Goal: Obtain resource: Obtain resource

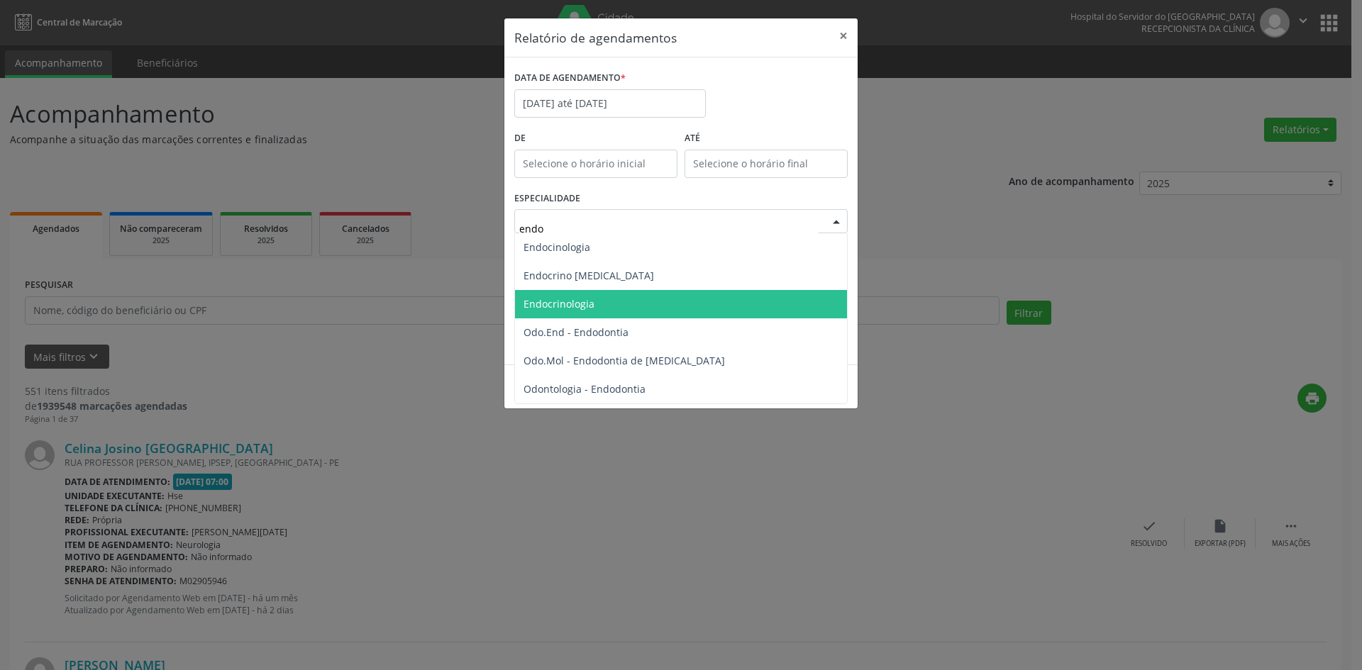
click at [684, 304] on span "Endocrinologia" at bounding box center [681, 304] width 332 height 28
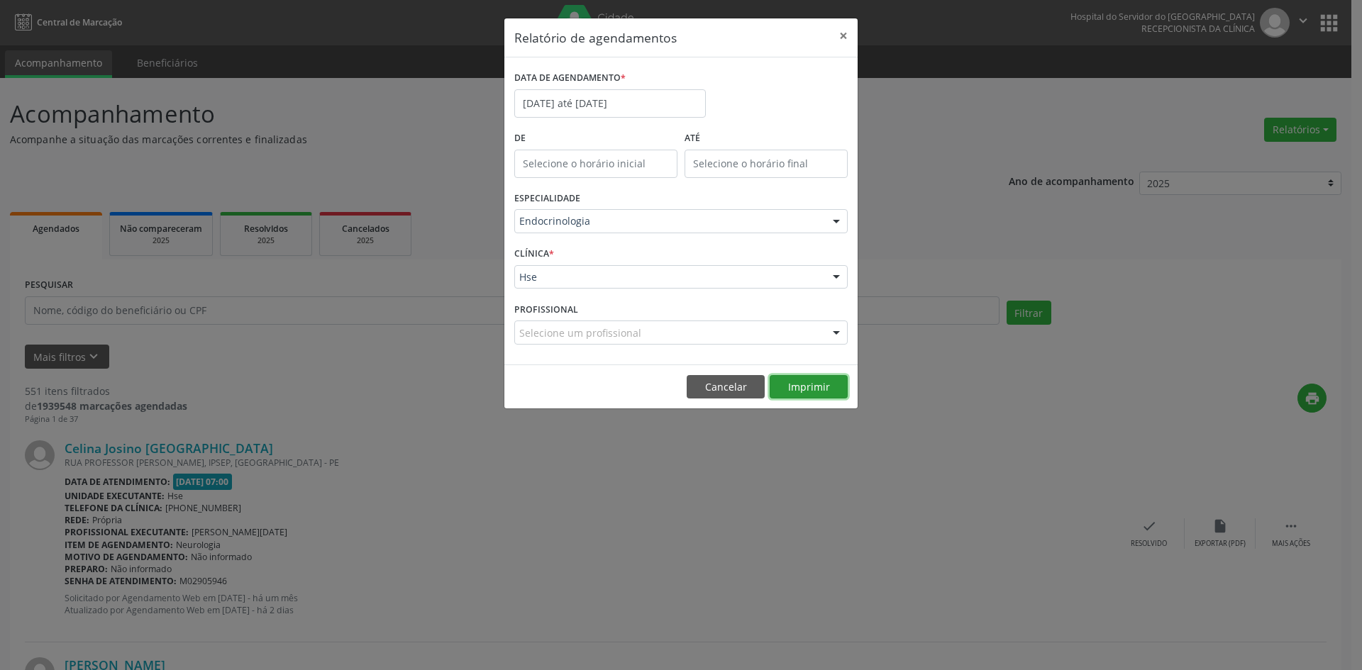
click at [811, 389] on button "Imprimir" at bounding box center [808, 387] width 78 height 24
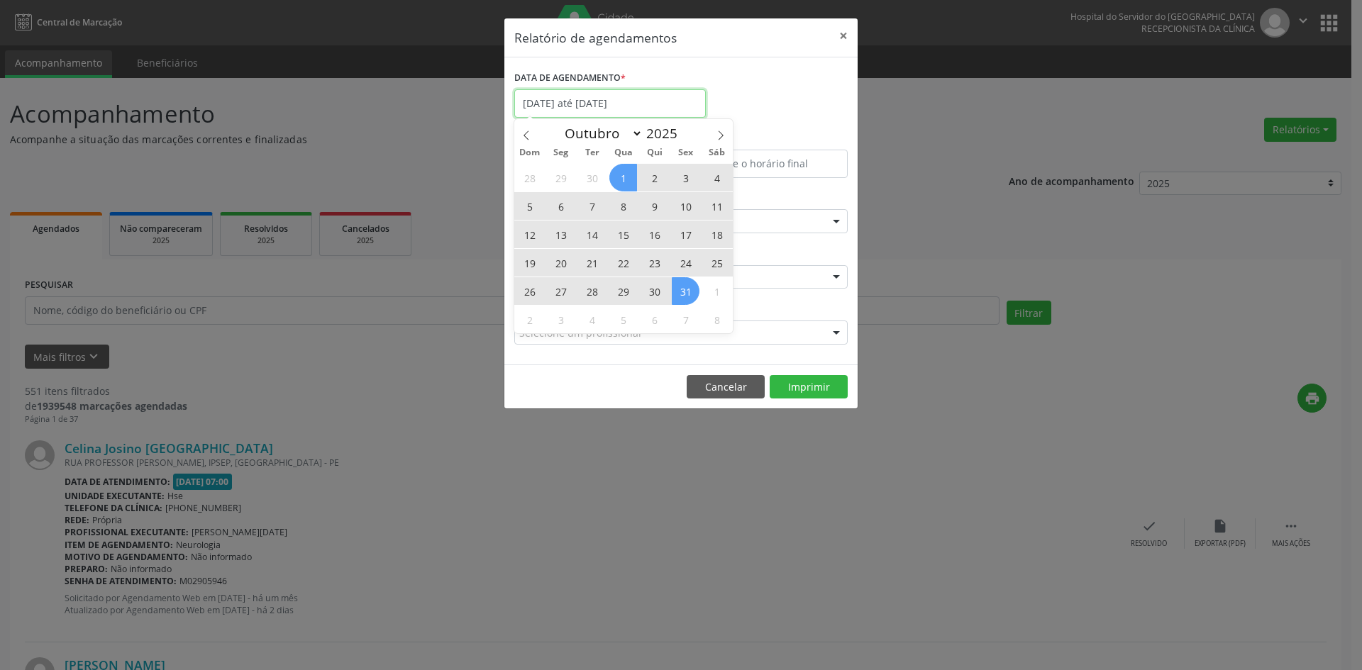
click at [657, 102] on input "[DATE] até [DATE]" at bounding box center [609, 103] width 191 height 28
click at [716, 132] on icon at bounding box center [721, 135] width 10 height 10
select select "10"
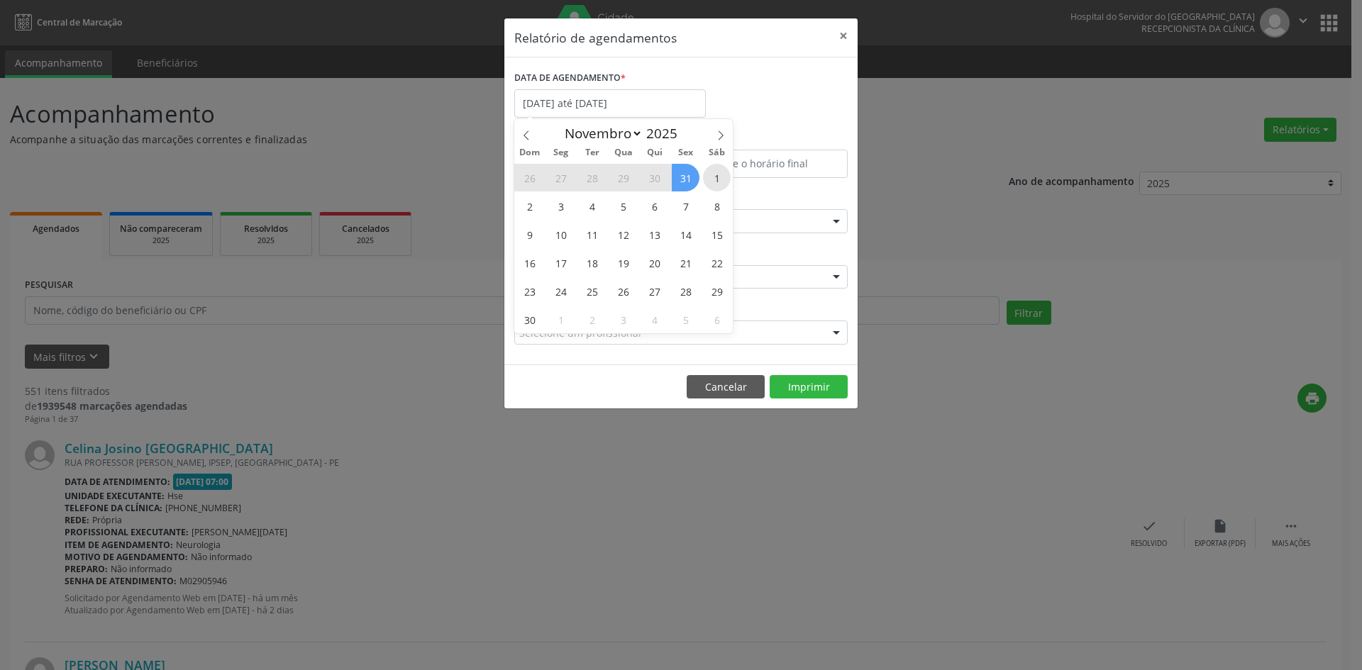
click at [712, 182] on span "1" at bounding box center [717, 178] width 28 height 28
type input "[DATE]"
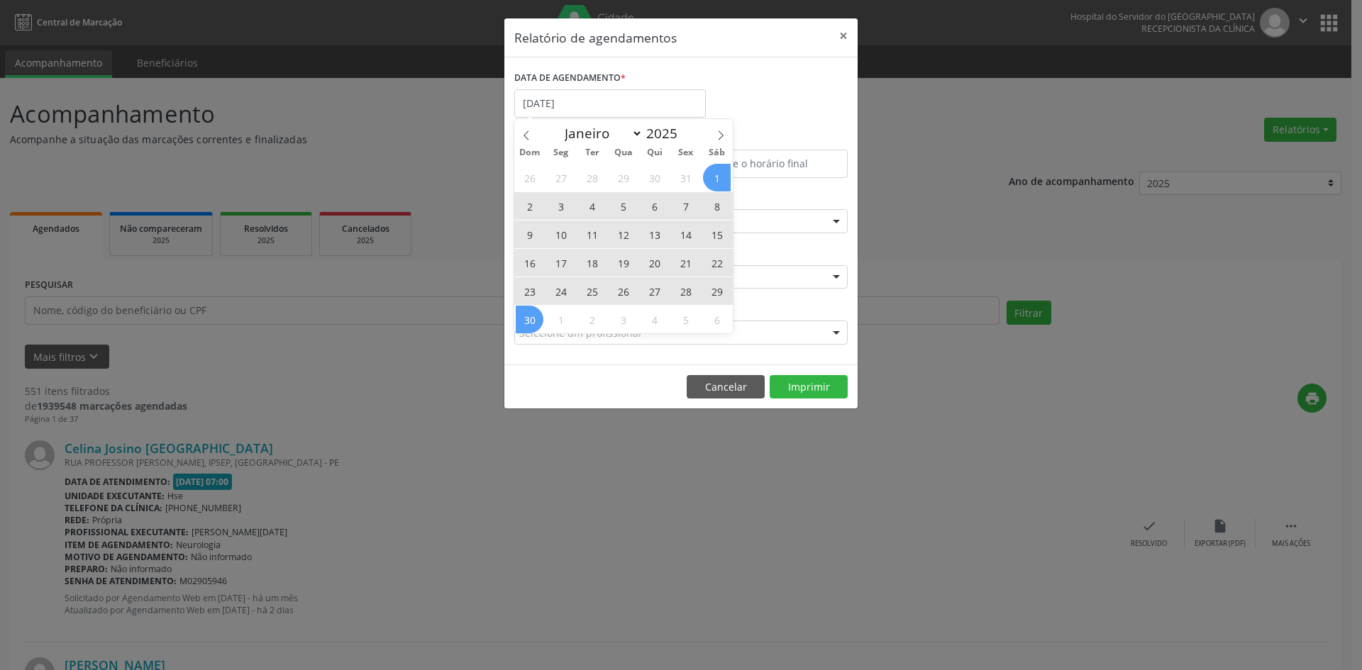
drag, startPoint x: 717, startPoint y: 178, endPoint x: 535, endPoint y: 322, distance: 231.7
click at [535, 322] on div "26 27 28 29 30 31 1 2 3 4 5 6 7 8 9 10 11 12 13 14 15 16 17 18 19 20 21 22 23 2…" at bounding box center [623, 248] width 218 height 170
click at [535, 322] on span "30" at bounding box center [530, 320] width 28 height 28
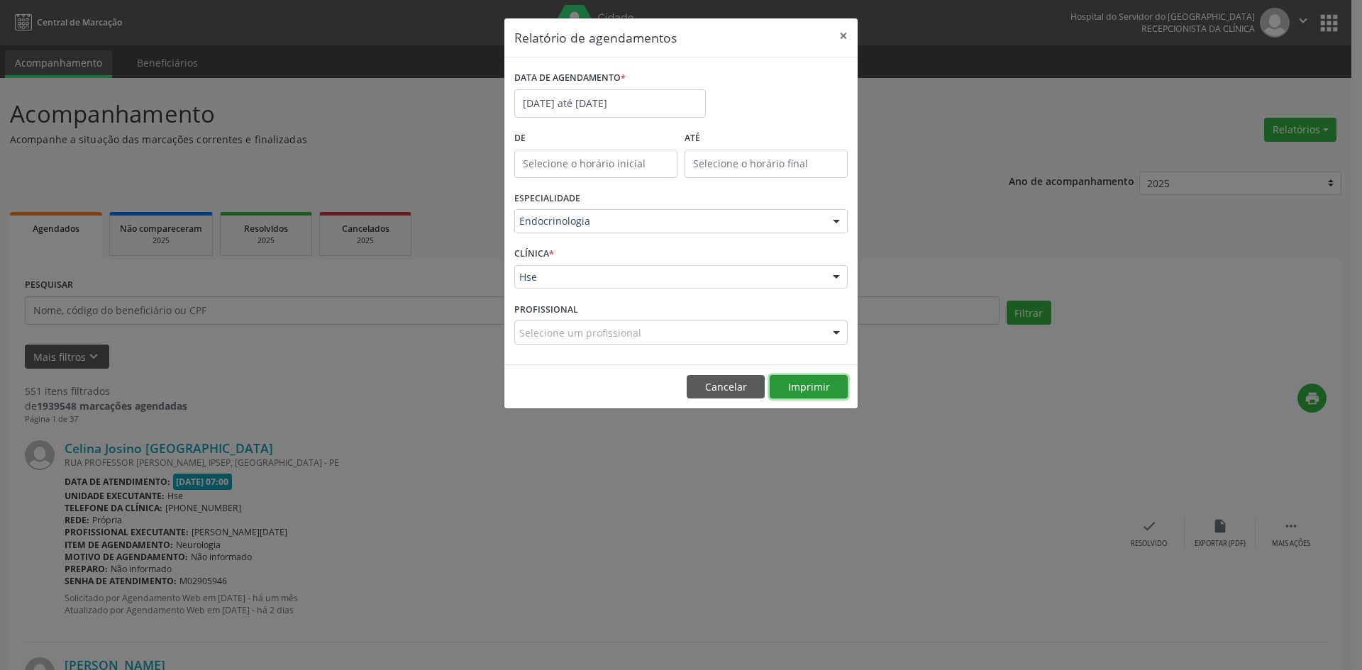
click at [815, 386] on button "Imprimir" at bounding box center [808, 387] width 78 height 24
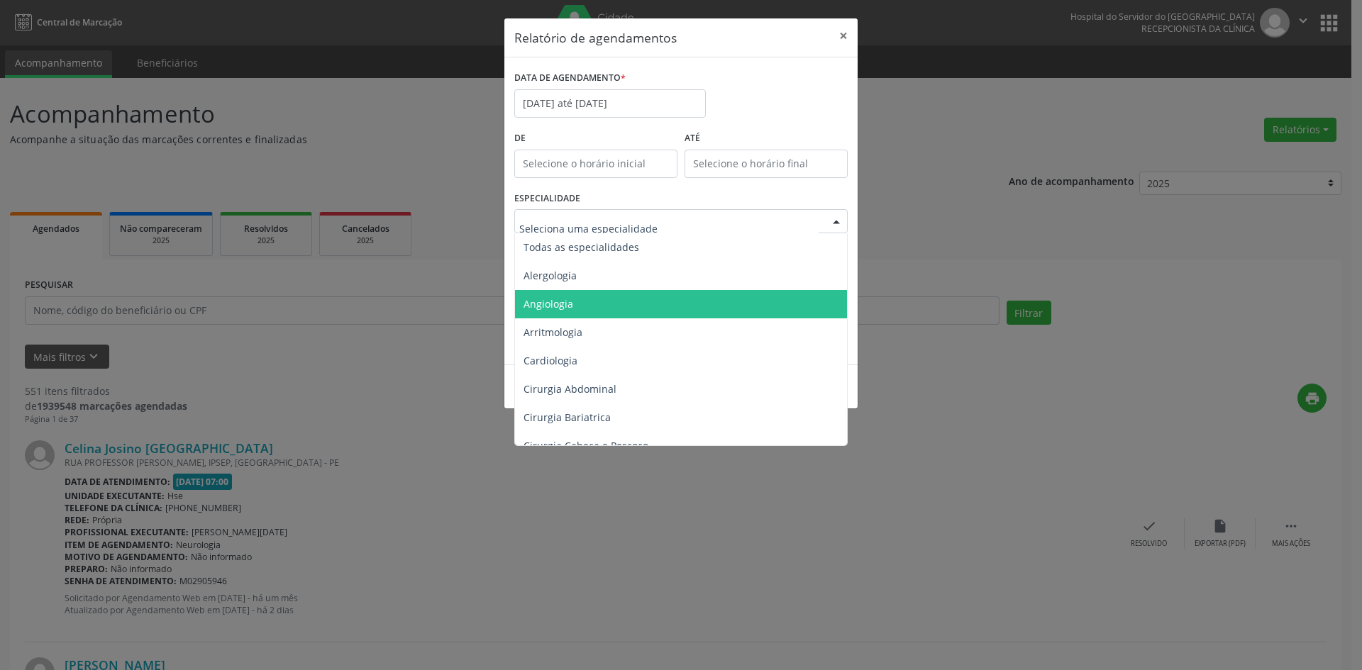
click at [621, 301] on span "Angiologia" at bounding box center [682, 304] width 334 height 28
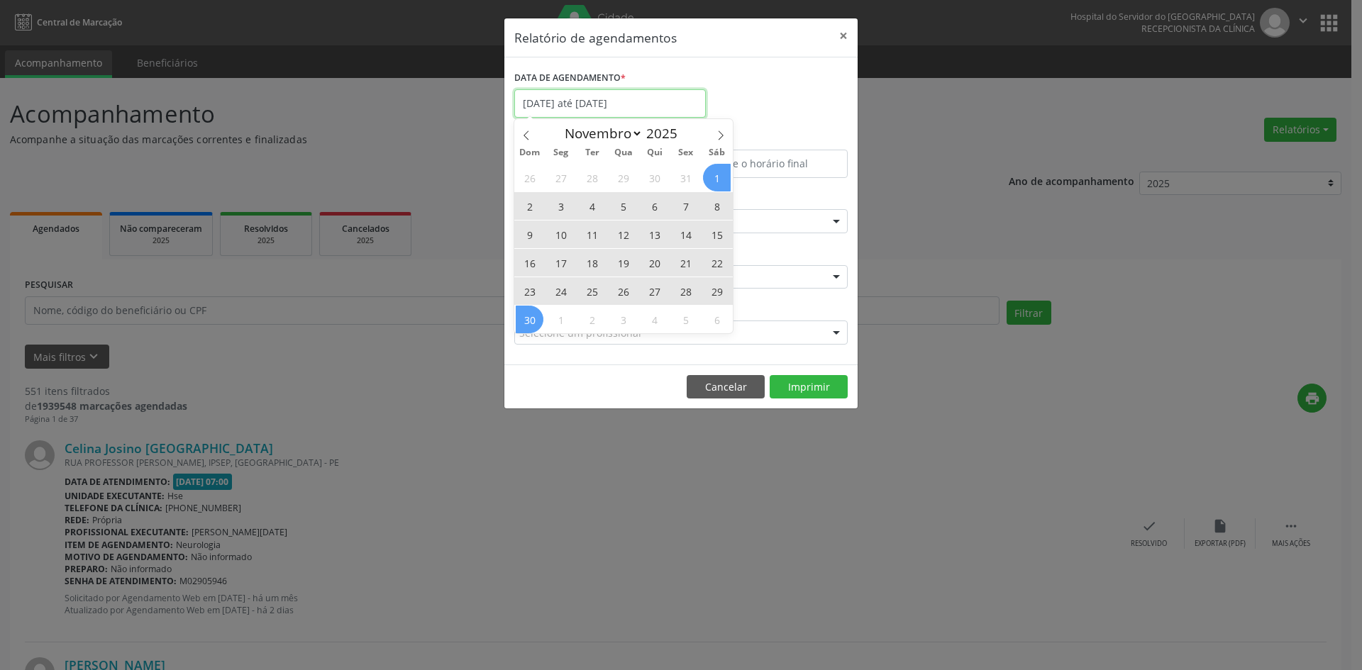
click at [650, 102] on input "[DATE] até [DATE]" at bounding box center [609, 103] width 191 height 28
click at [525, 135] on icon at bounding box center [526, 135] width 10 height 10
select select "9"
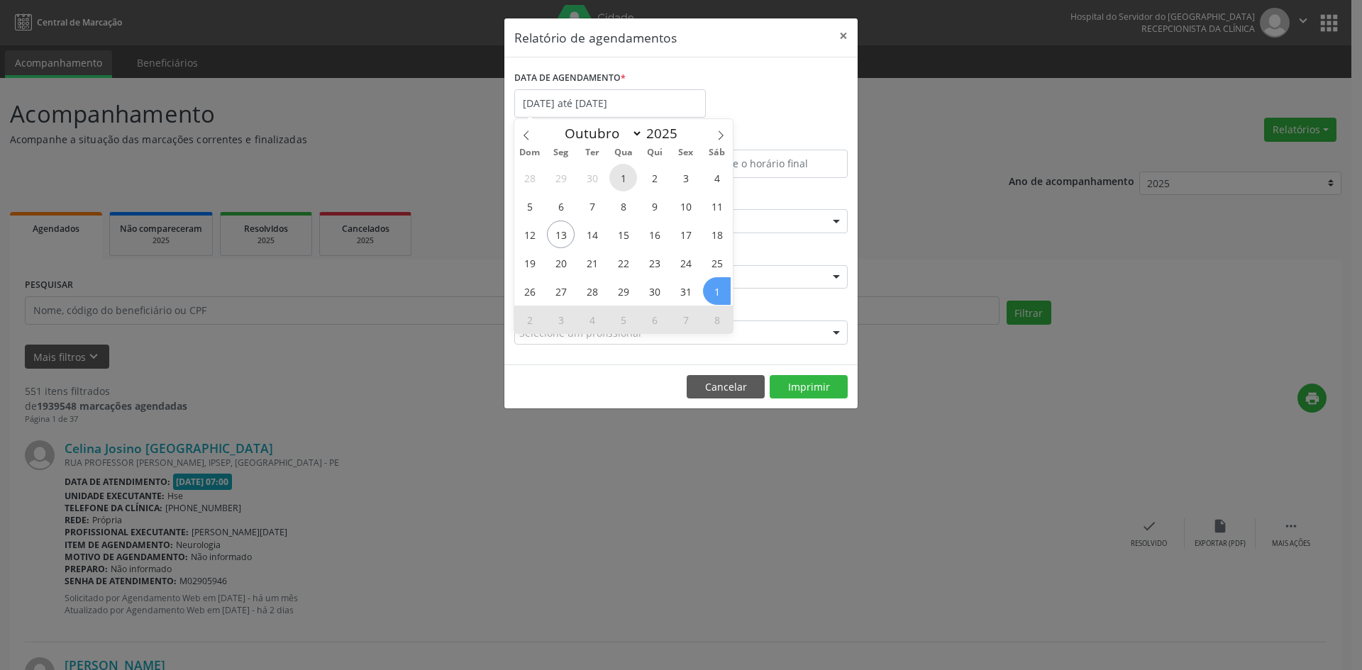
click at [628, 174] on span "1" at bounding box center [623, 178] width 28 height 28
type input "01/10/2025"
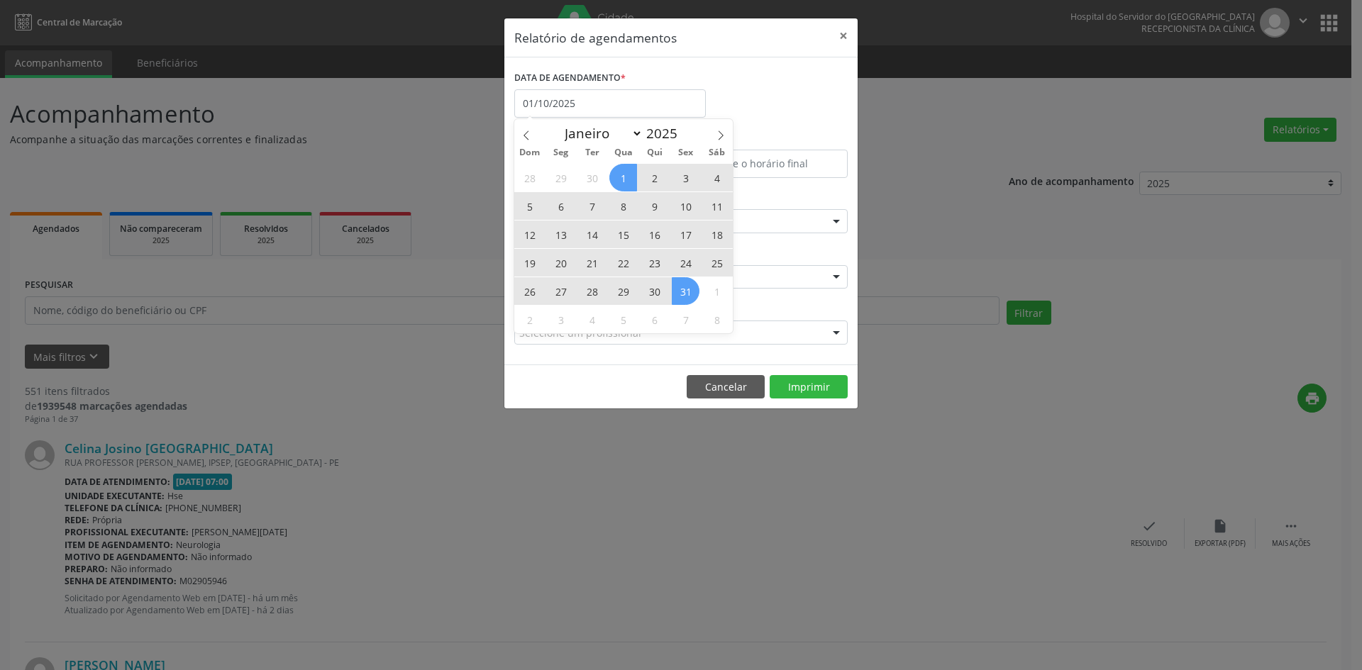
drag, startPoint x: 628, startPoint y: 174, endPoint x: 674, endPoint y: 288, distance: 123.4
click at [674, 288] on div "28 29 30 1 2 3 4 5 6 7 8 9 10 11 12 13 14 15 16 17 18 19 20 21 22 23 24 25 26 2…" at bounding box center [623, 248] width 218 height 170
drag, startPoint x: 674, startPoint y: 288, endPoint x: 706, endPoint y: 311, distance: 38.6
click at [675, 289] on span "31" at bounding box center [686, 291] width 28 height 28
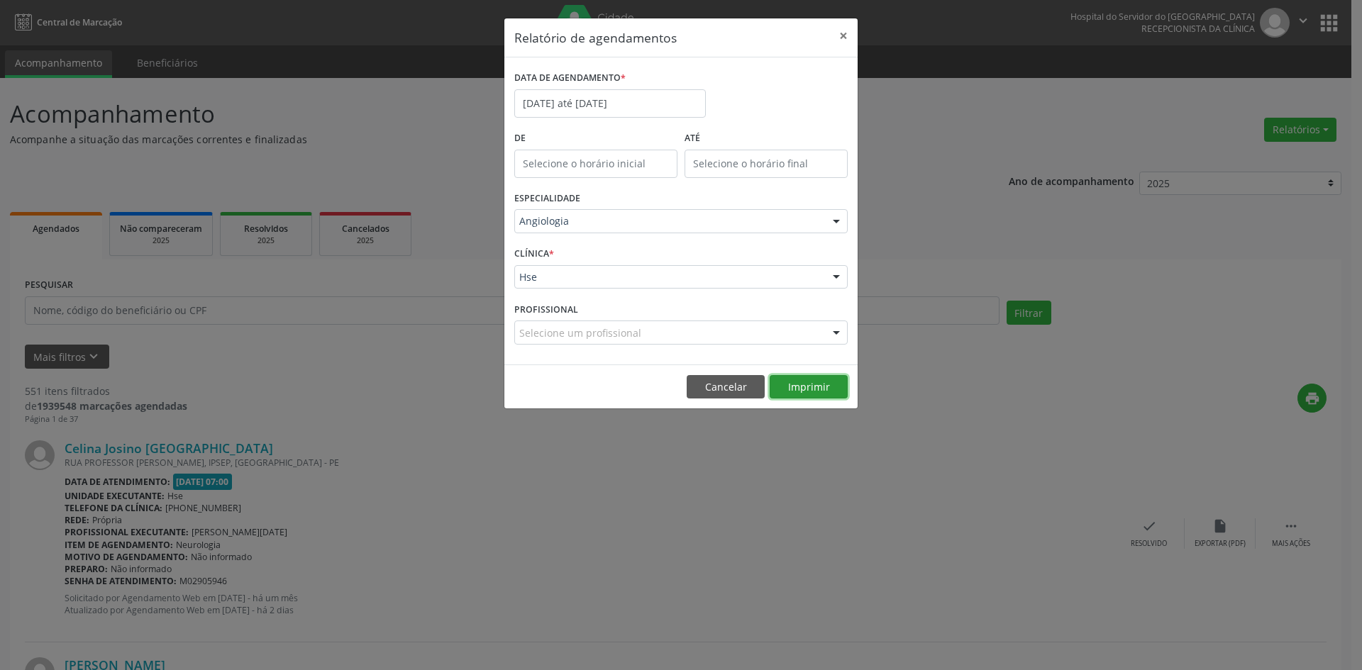
click at [803, 389] on button "Imprimir" at bounding box center [808, 387] width 78 height 24
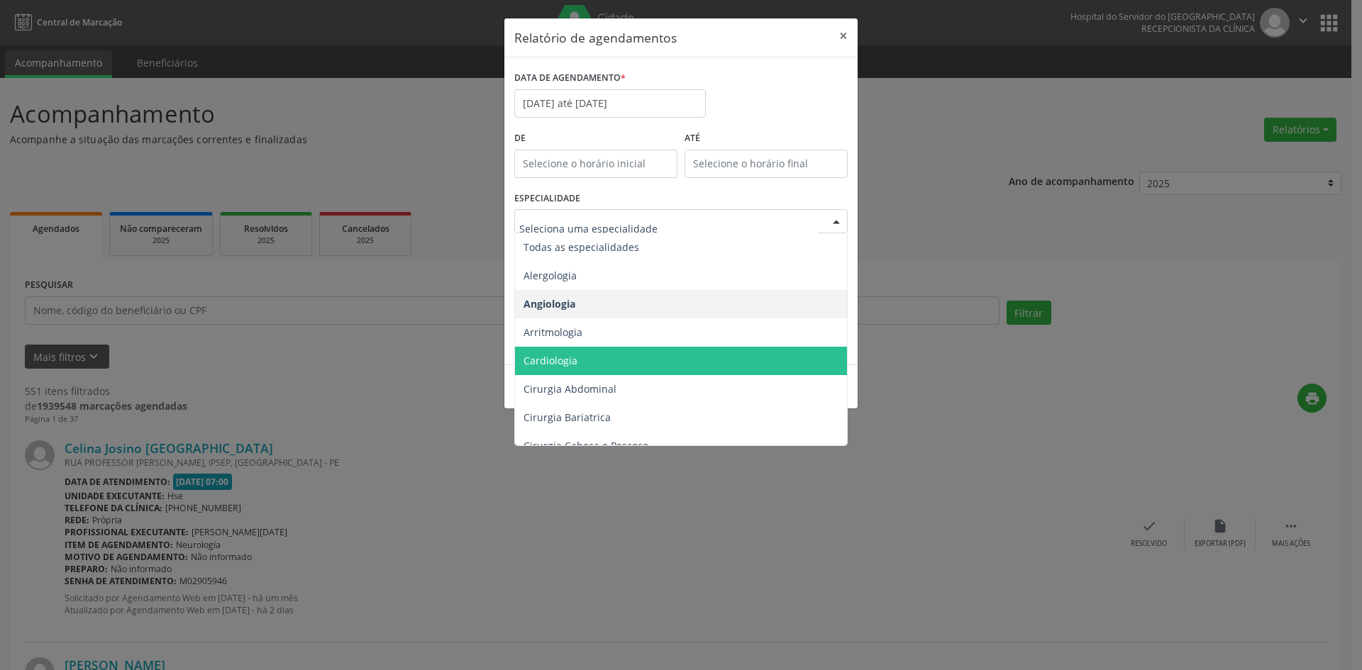
click at [567, 358] on span "Cardiologia" at bounding box center [550, 360] width 54 height 13
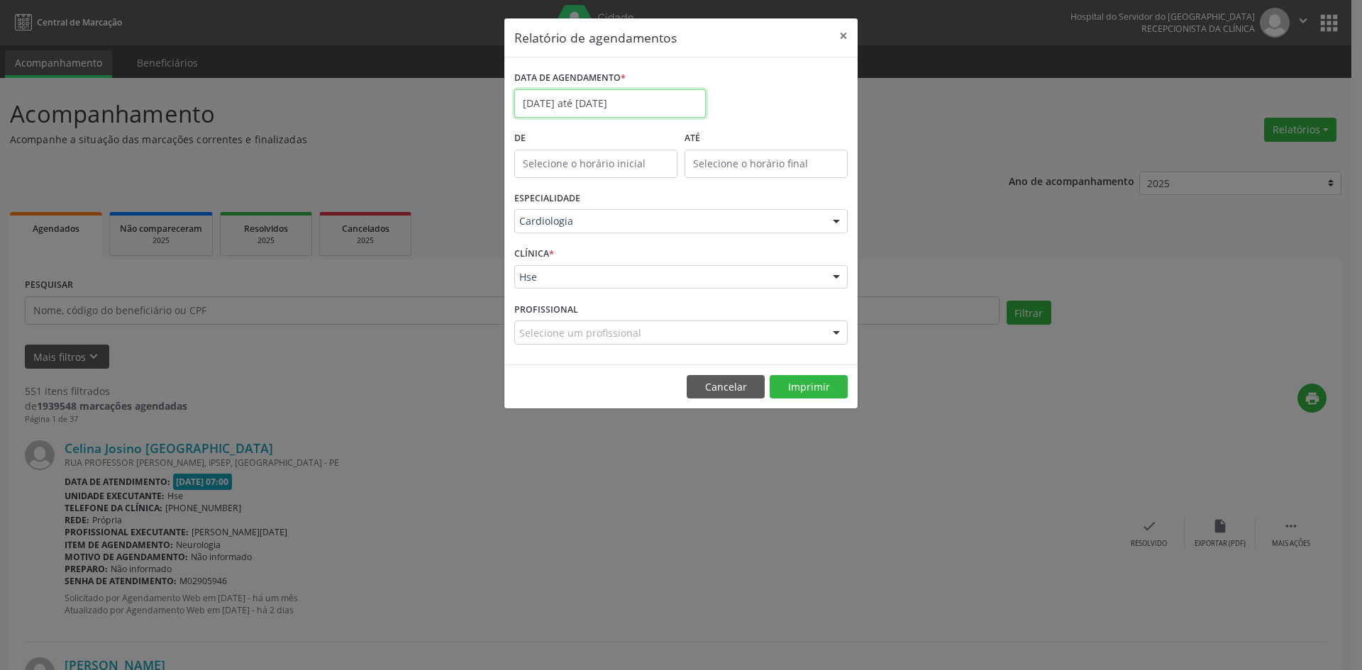
click at [603, 93] on input "[DATE] até [DATE]" at bounding box center [609, 103] width 191 height 28
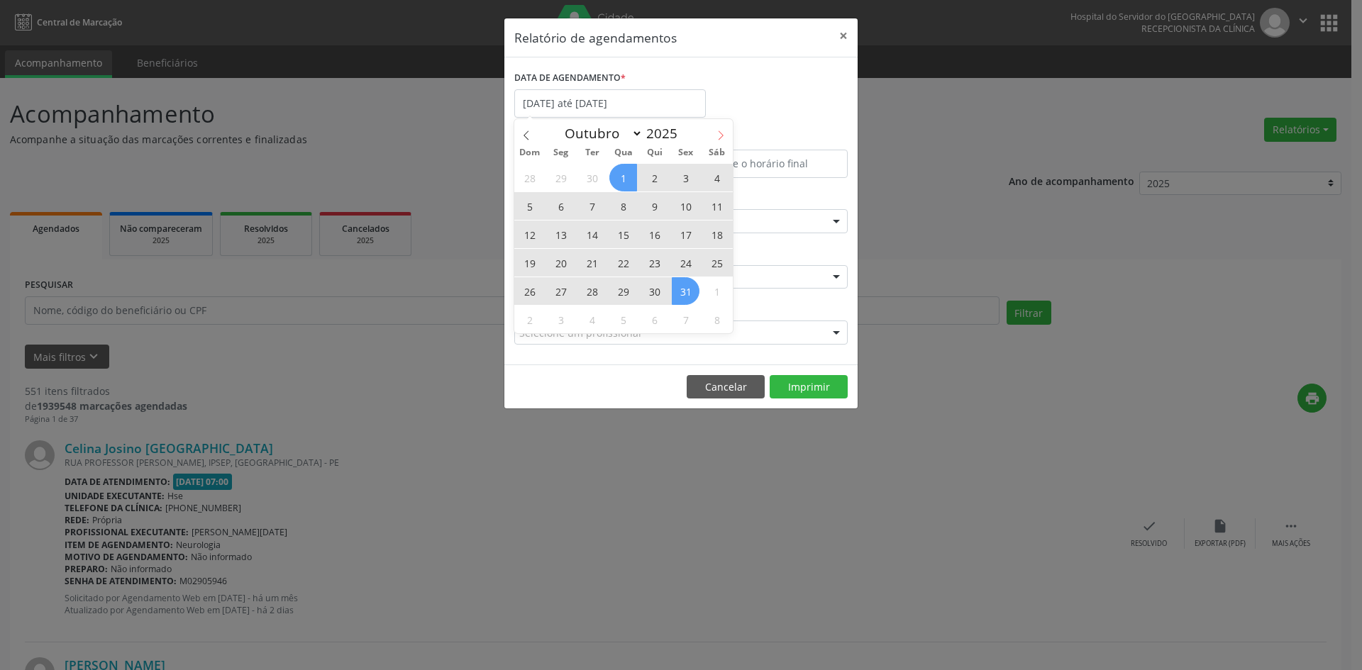
click at [723, 130] on icon at bounding box center [721, 135] width 10 height 10
select select "10"
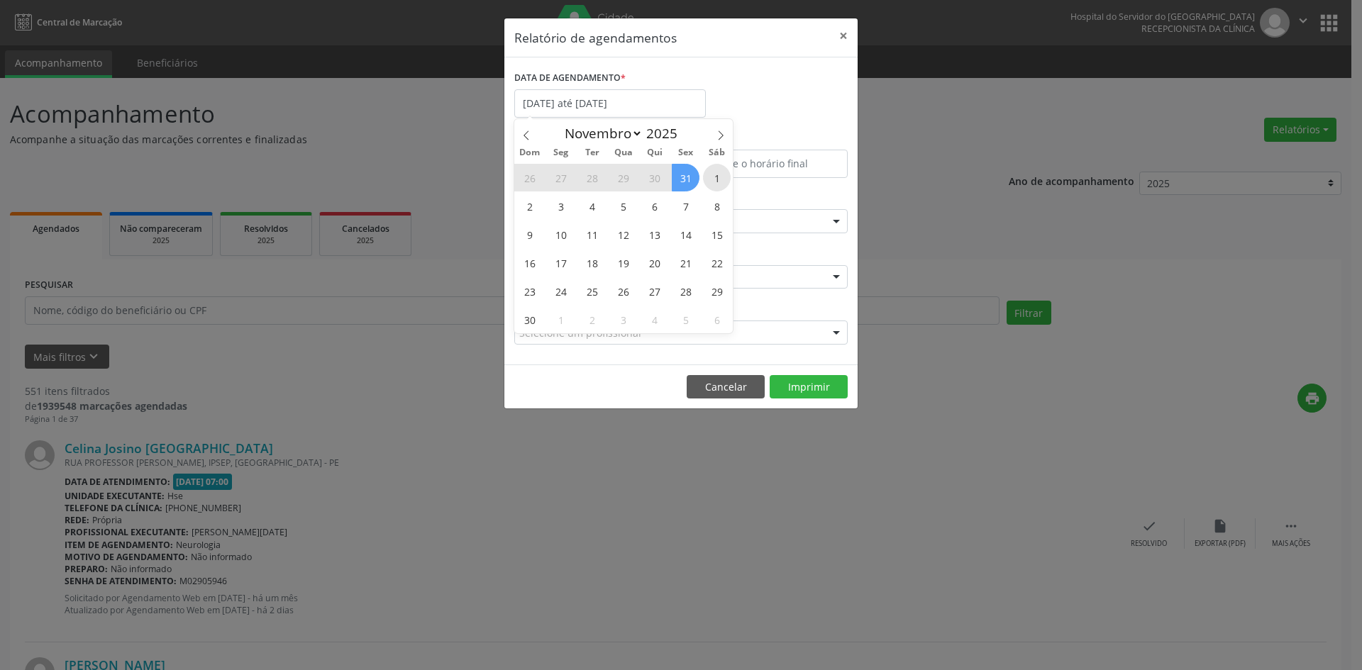
click at [712, 175] on span "1" at bounding box center [717, 178] width 28 height 28
type input "[DATE]"
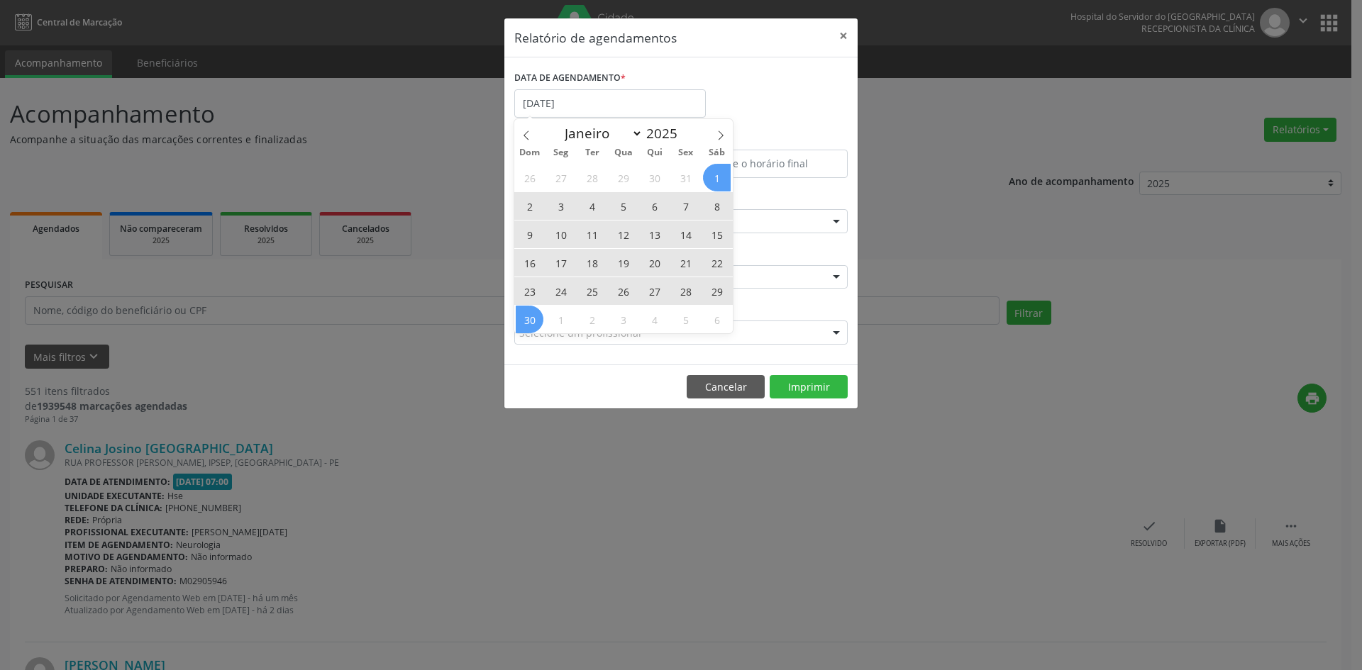
drag, startPoint x: 712, startPoint y: 175, endPoint x: 532, endPoint y: 316, distance: 228.4
click at [532, 316] on div "26 27 28 29 30 31 1 2 3 4 5 6 7 8 9 10 11 12 13 14 15 16 17 18 19 20 21 22 23 2…" at bounding box center [623, 248] width 218 height 170
click at [532, 316] on span "30" at bounding box center [530, 320] width 28 height 28
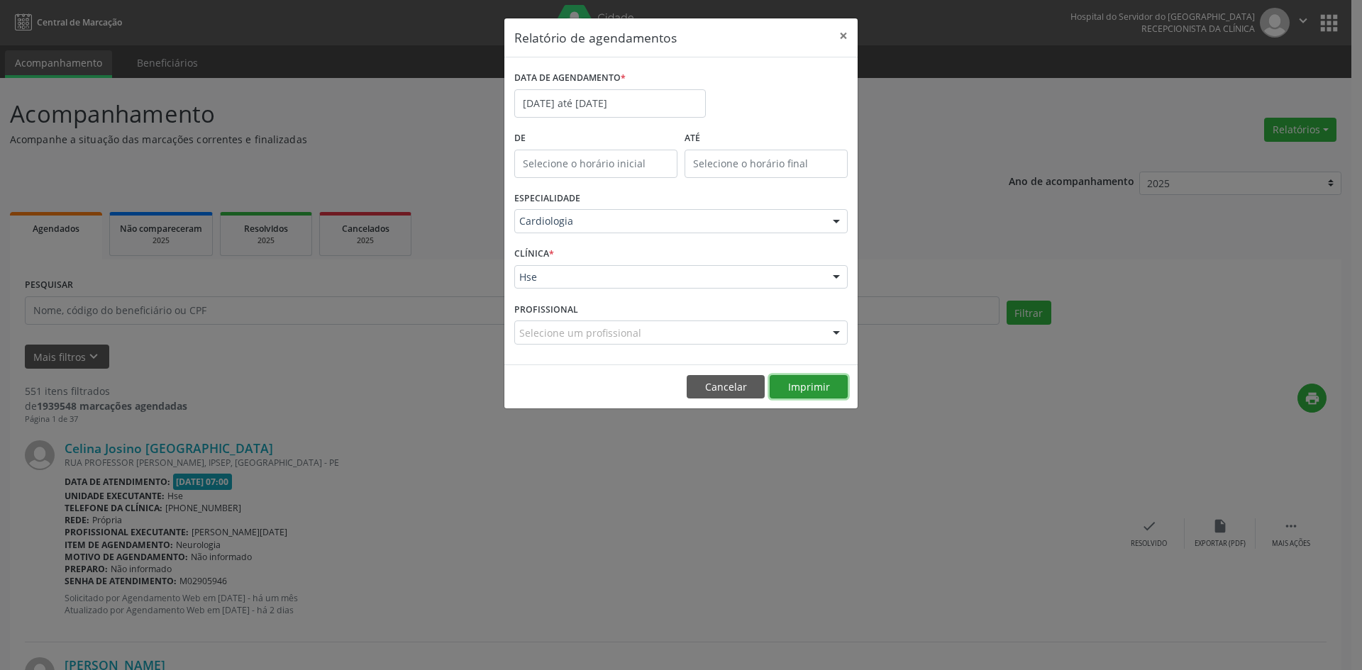
click at [808, 390] on button "Imprimir" at bounding box center [808, 387] width 78 height 24
type input "oto"
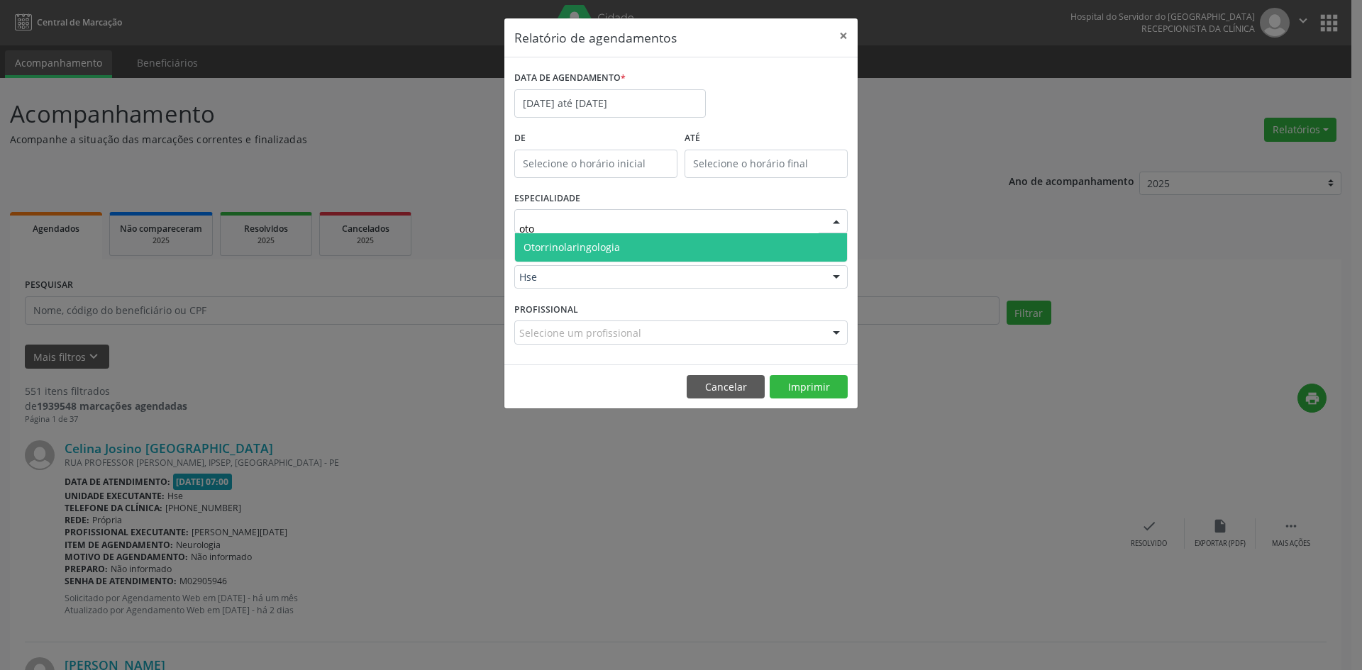
click at [575, 252] on span "Otorrinolaringologia" at bounding box center [571, 246] width 96 height 13
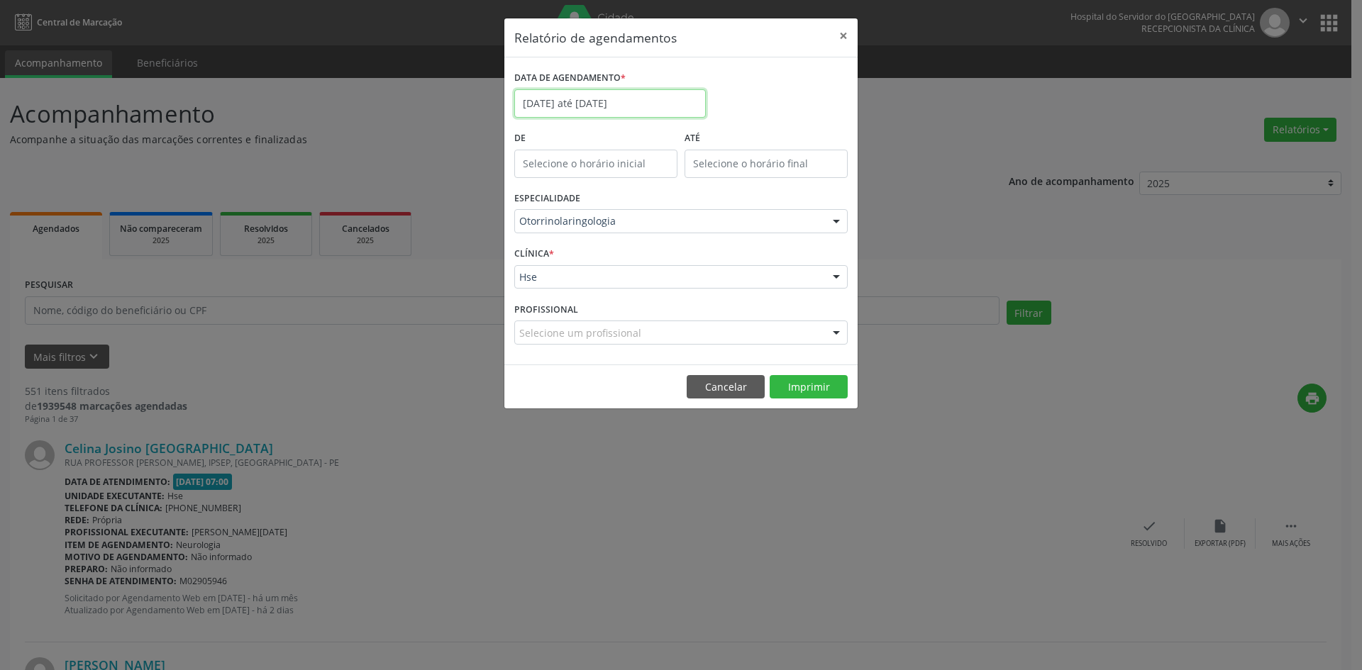
click at [608, 105] on input "[DATE] até [DATE]" at bounding box center [609, 103] width 191 height 28
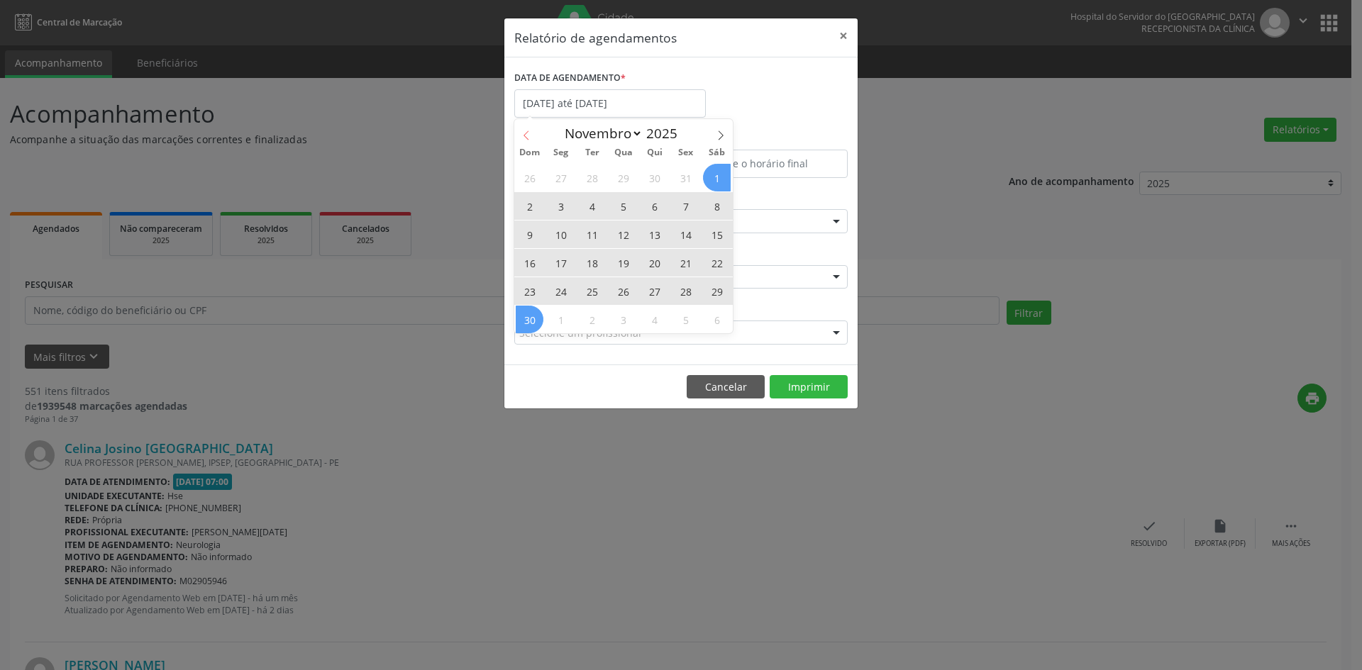
click at [527, 132] on icon at bounding box center [525, 134] width 5 height 9
select select "9"
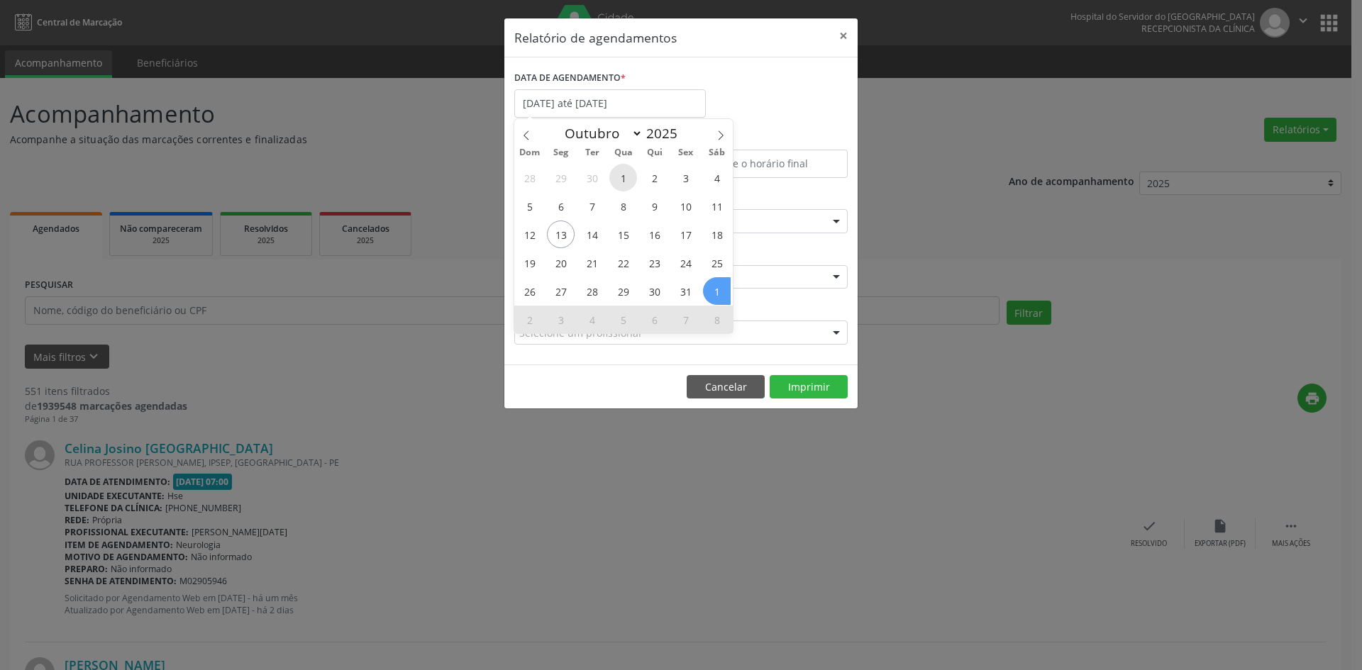
click at [619, 172] on span "1" at bounding box center [623, 178] width 28 height 28
type input "01/10/2025"
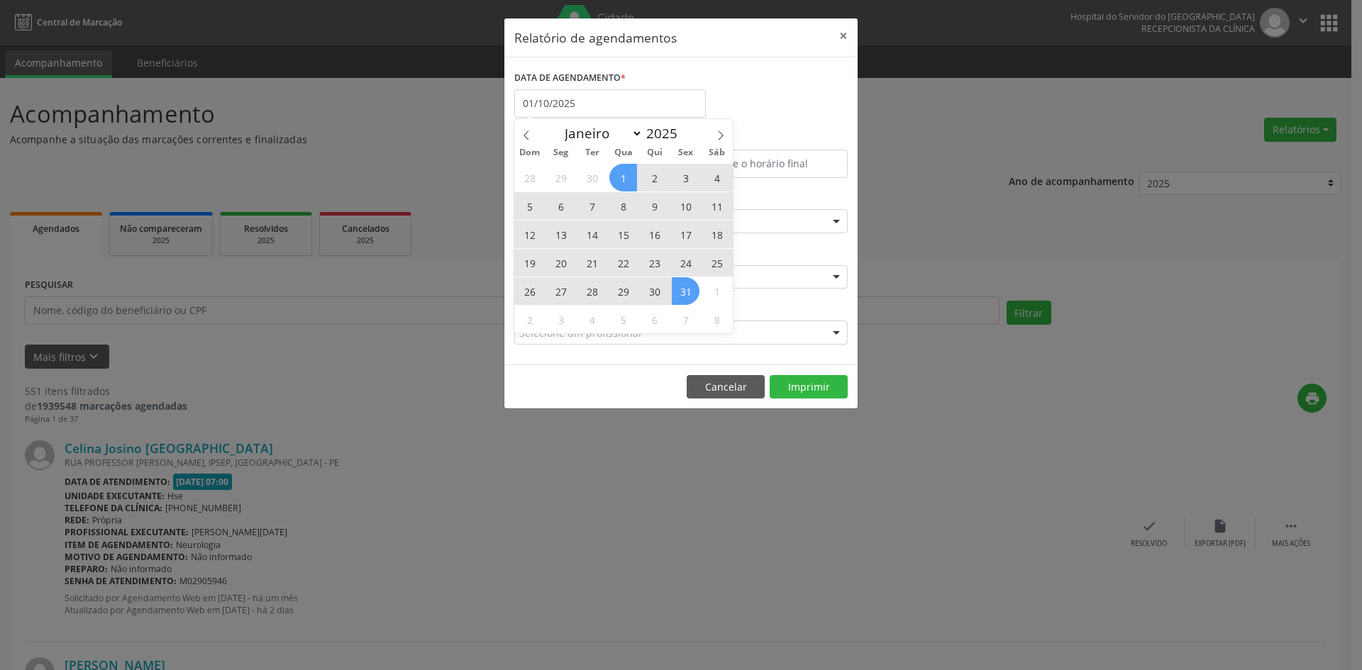
drag, startPoint x: 621, startPoint y: 172, endPoint x: 677, endPoint y: 289, distance: 129.4
click at [677, 289] on div "28 29 30 1 2 3 4 5 6 7 8 9 10 11 12 13 14 15 16 17 18 19 20 21 22 23 24 25 26 2…" at bounding box center [623, 248] width 218 height 170
click at [677, 289] on span "31" at bounding box center [686, 291] width 28 height 28
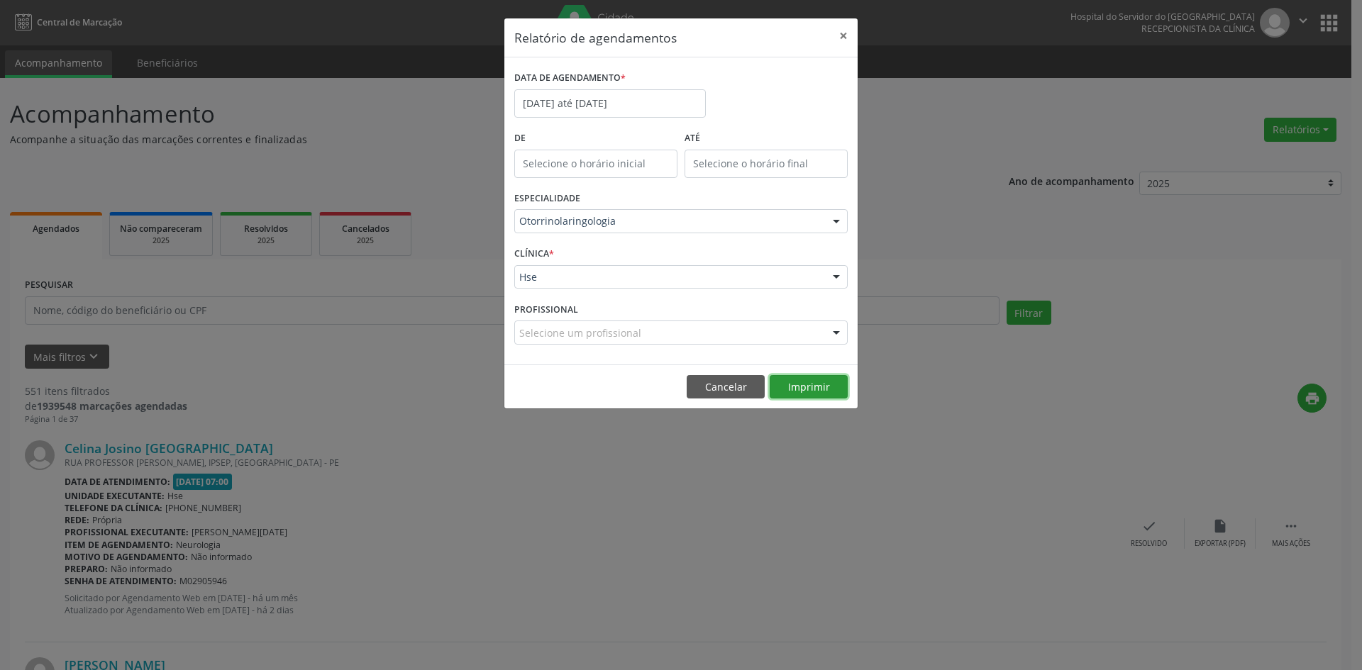
click at [796, 387] on button "Imprimir" at bounding box center [808, 387] width 78 height 24
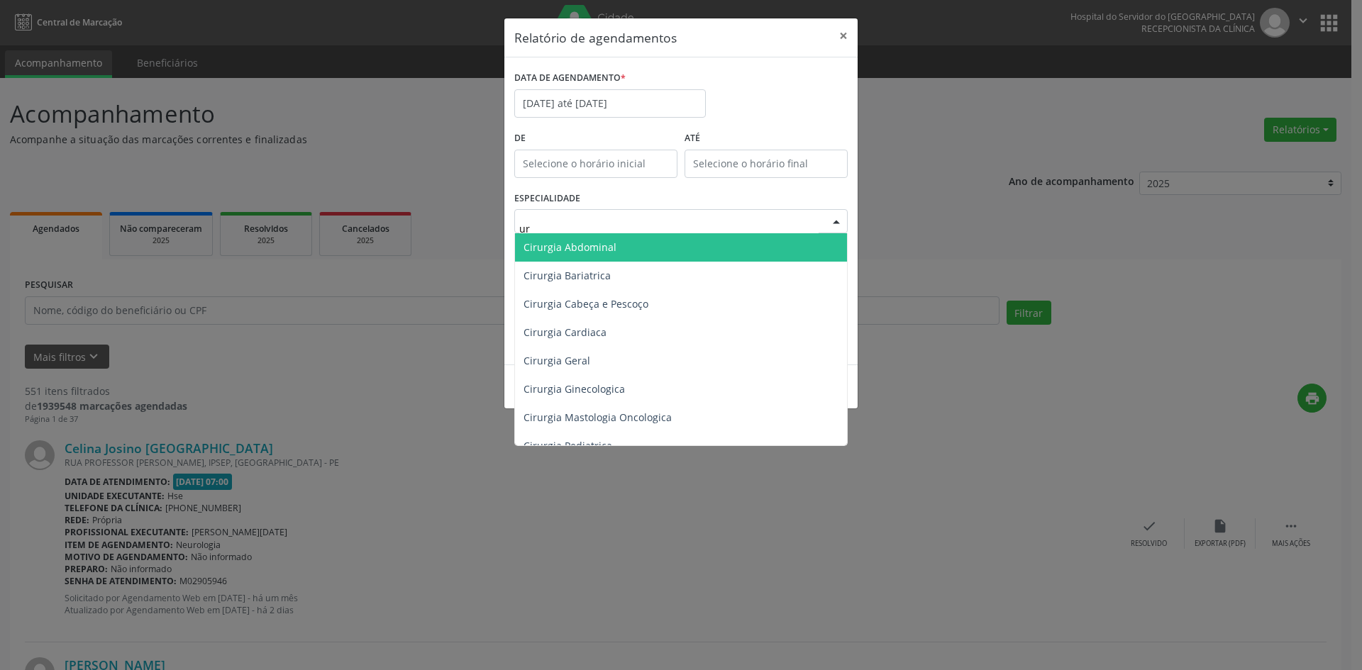
type input "uro"
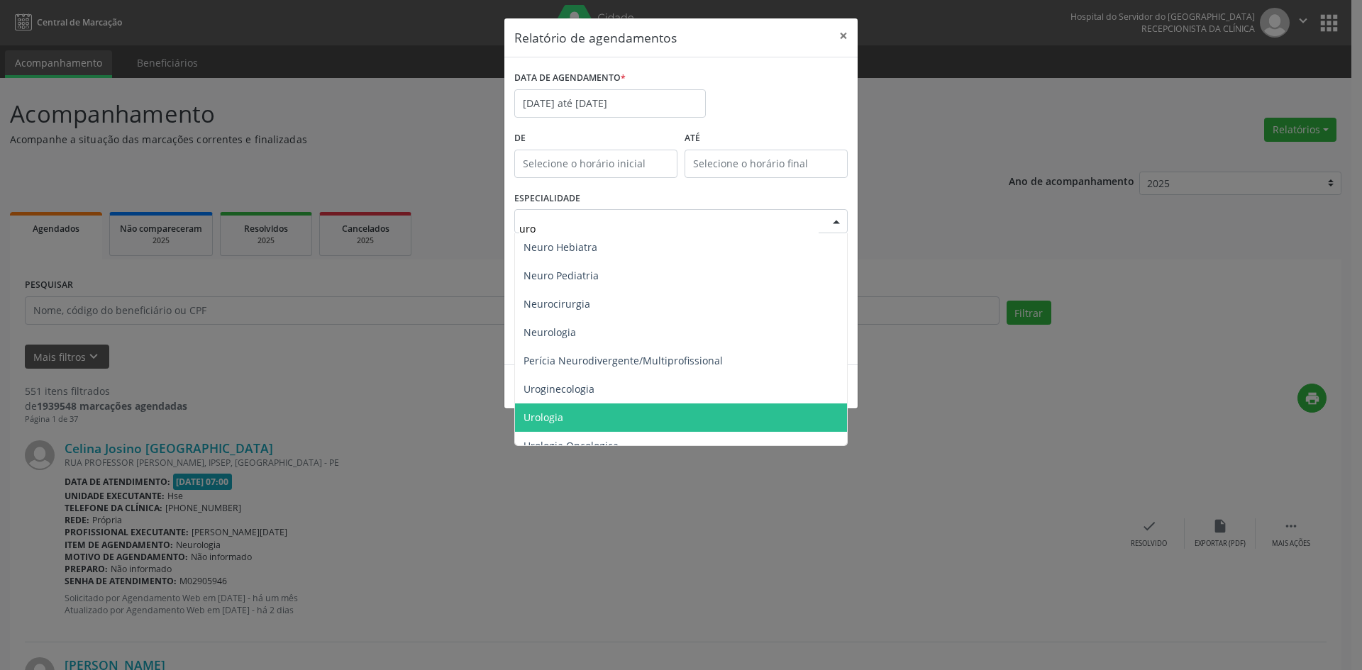
click at [601, 418] on span "Urologia" at bounding box center [681, 417] width 332 height 28
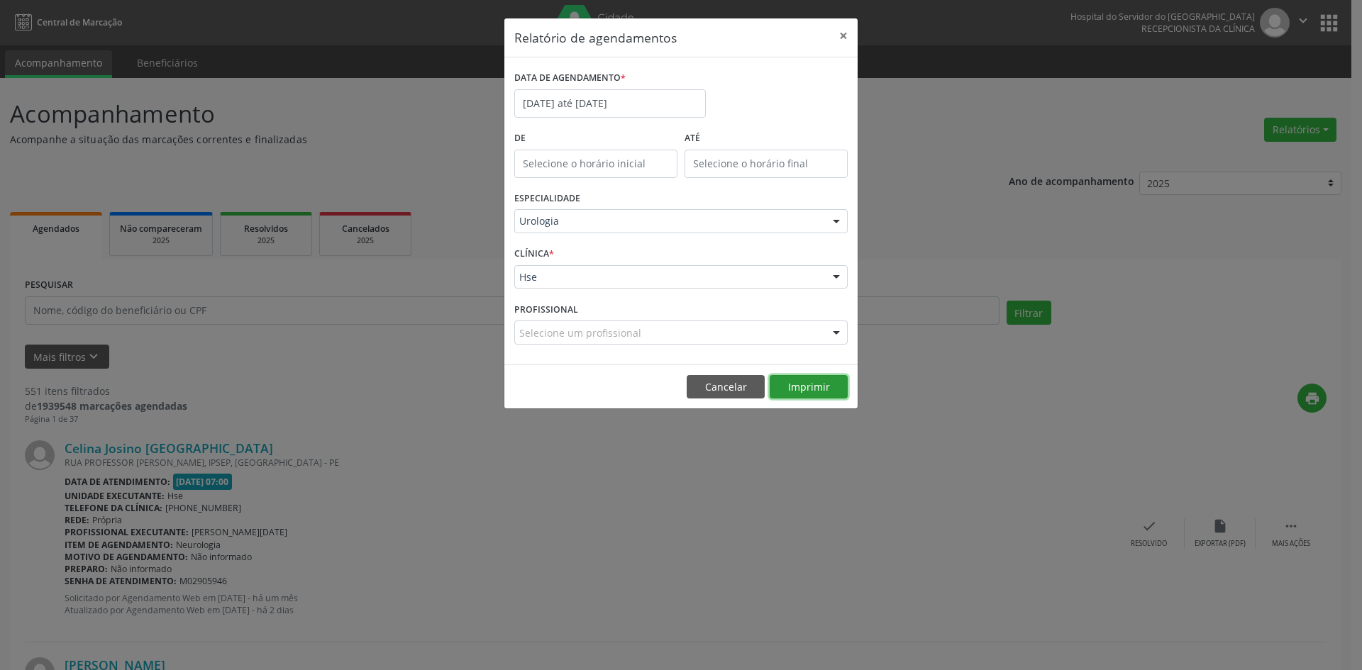
click at [802, 384] on button "Imprimir" at bounding box center [808, 387] width 78 height 24
click at [682, 108] on input "[DATE] até [DATE]" at bounding box center [609, 103] width 191 height 28
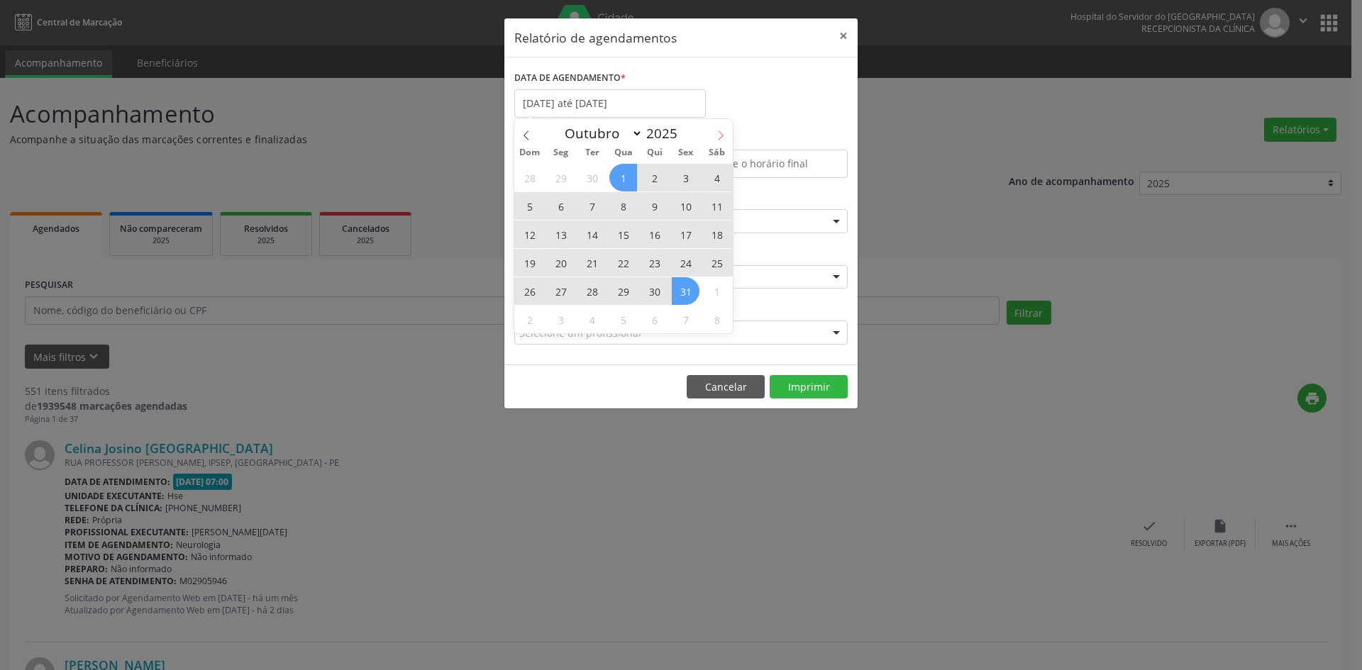
click at [722, 133] on icon at bounding box center [721, 135] width 10 height 10
select select "10"
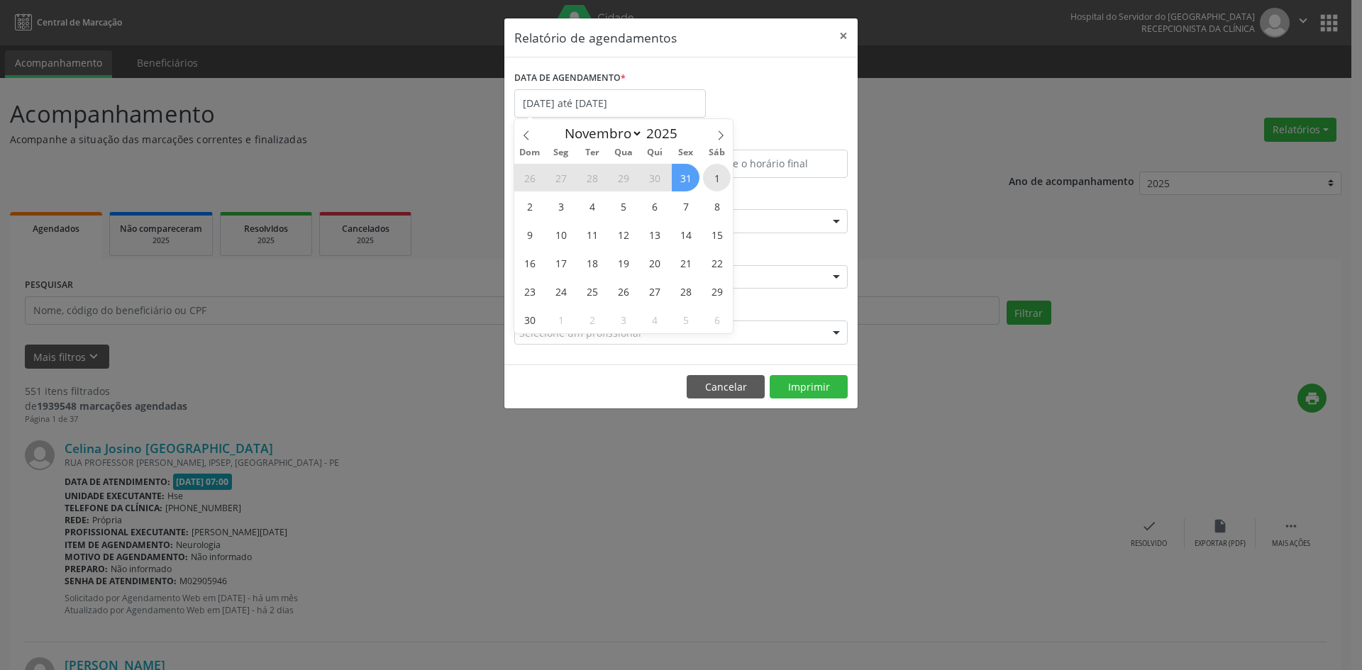
click at [711, 171] on span "1" at bounding box center [717, 178] width 28 height 28
type input "[DATE]"
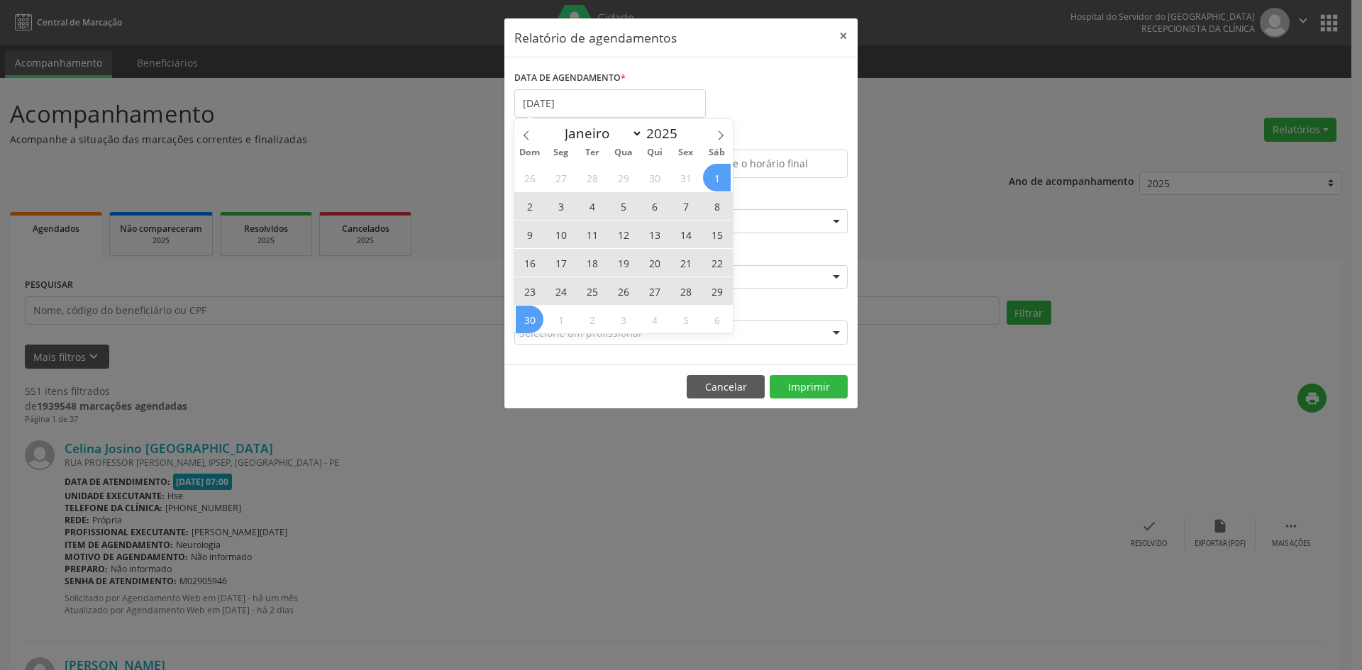
drag, startPoint x: 711, startPoint y: 172, endPoint x: 528, endPoint y: 312, distance: 229.6
click at [528, 312] on div "26 27 28 29 30 31 1 2 3 4 5 6 7 8 9 10 11 12 13 14 15 16 17 18 19 20 21 22 23 2…" at bounding box center [623, 248] width 218 height 170
click at [528, 312] on span "30" at bounding box center [530, 320] width 28 height 28
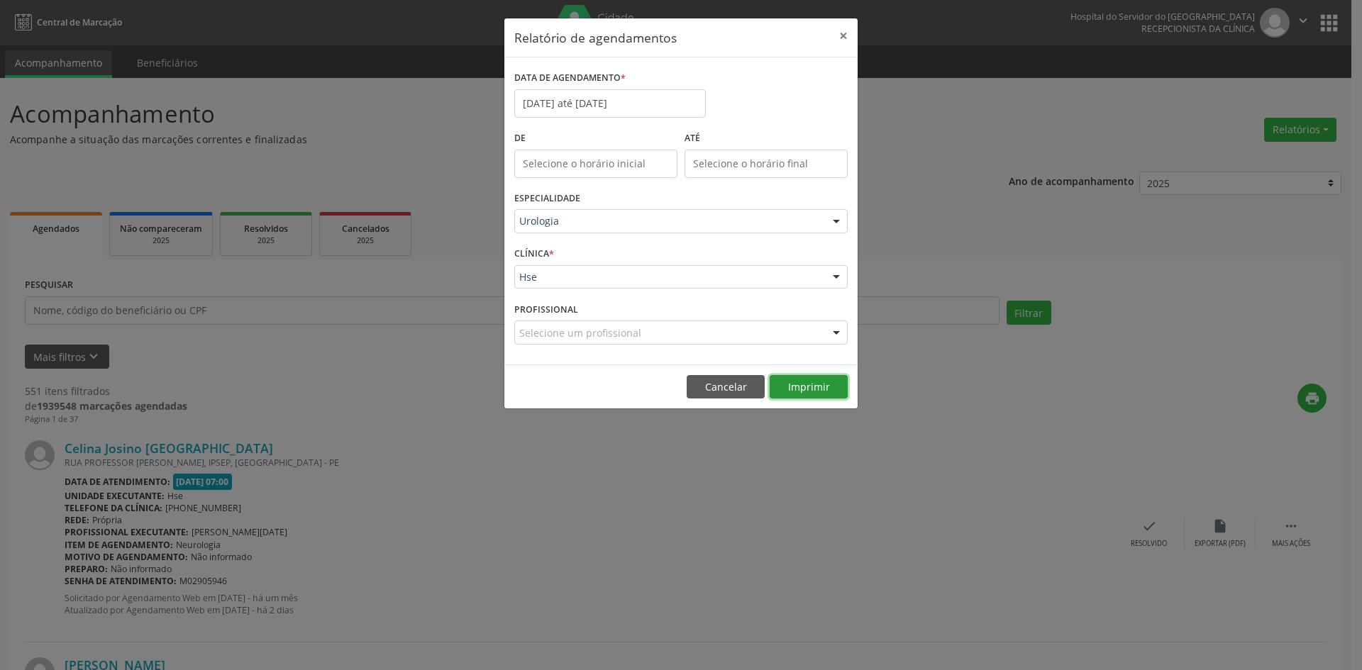
click at [796, 386] on button "Imprimir" at bounding box center [808, 387] width 78 height 24
click at [583, 101] on input "[DATE] até [DATE]" at bounding box center [609, 103] width 191 height 28
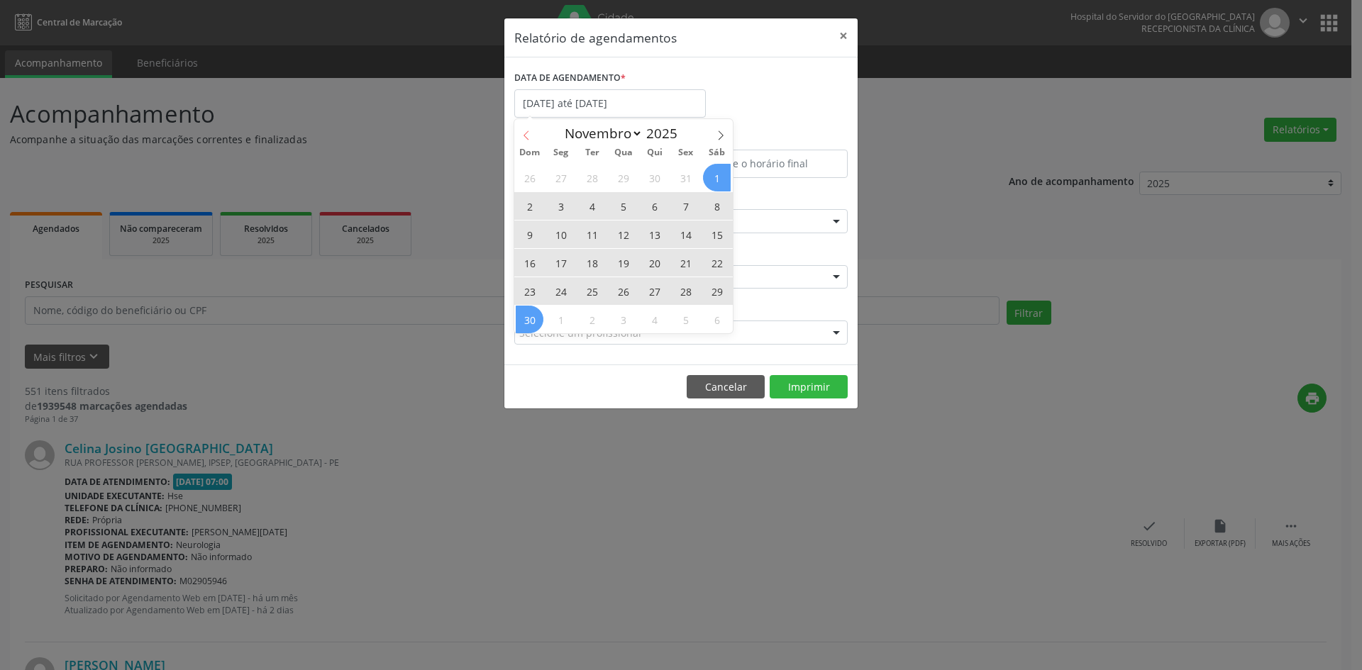
click at [529, 135] on icon at bounding box center [526, 135] width 10 height 10
select select "9"
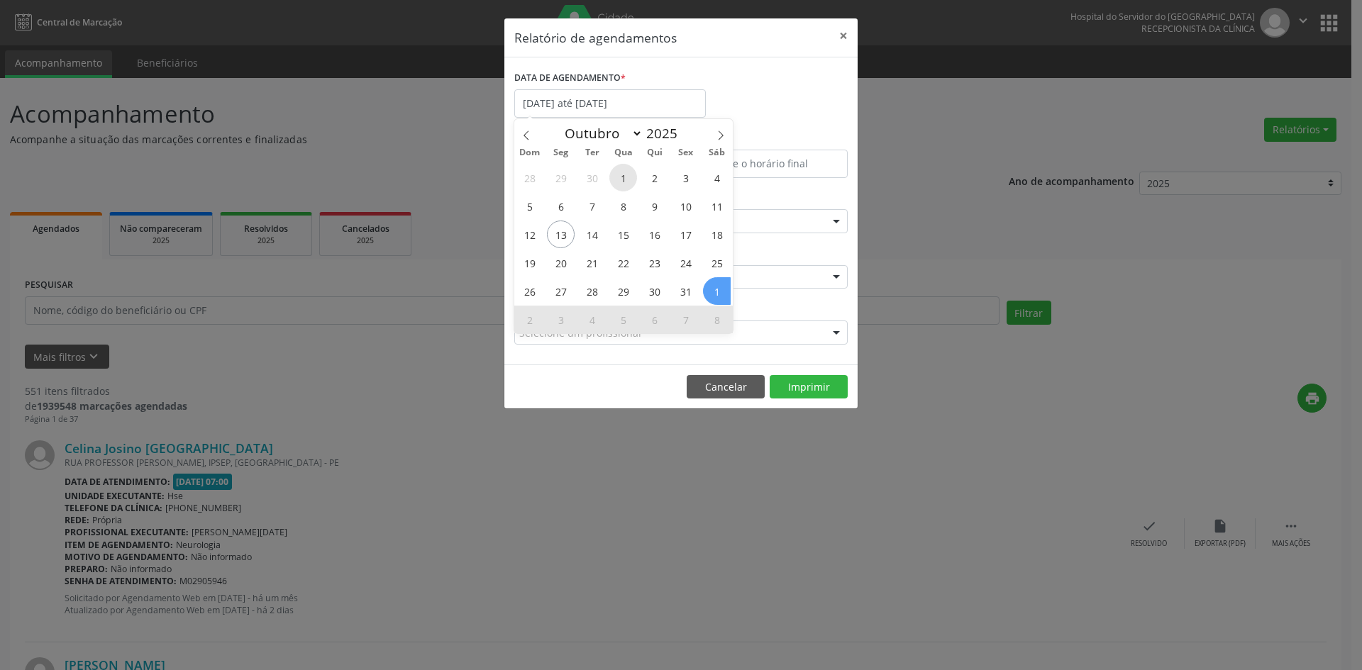
click at [625, 182] on span "1" at bounding box center [623, 178] width 28 height 28
type input "01/10/2025"
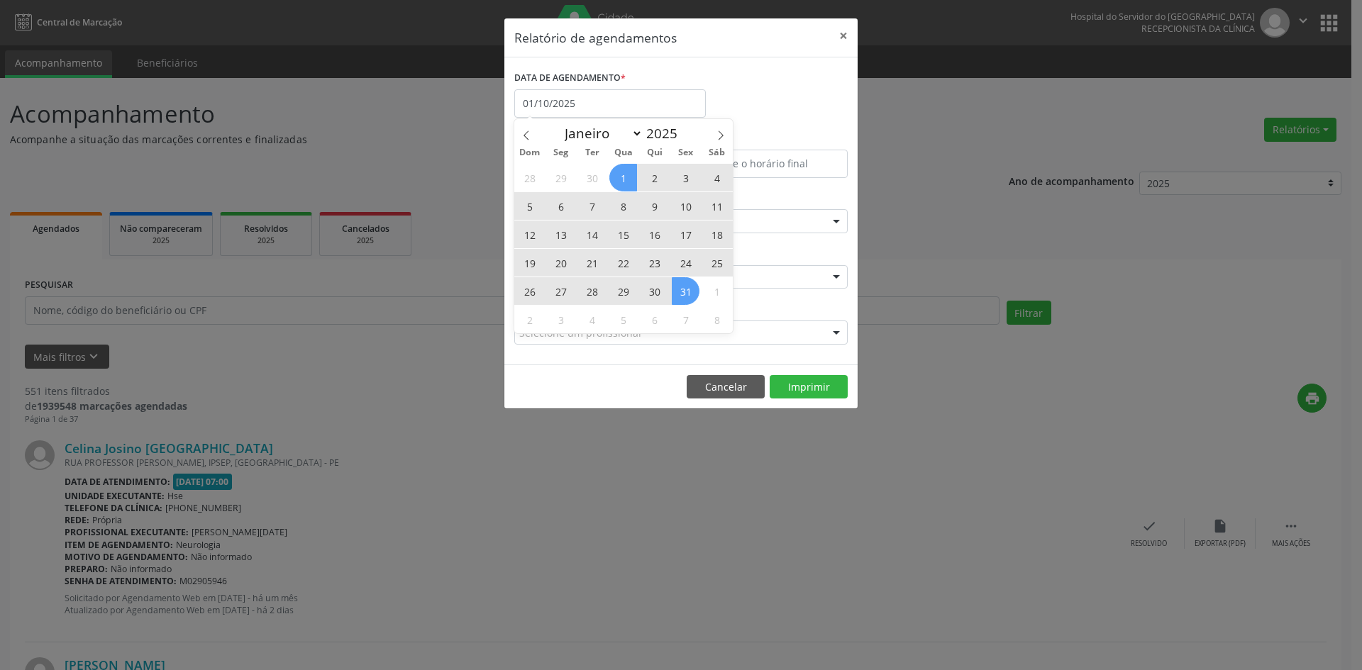
drag, startPoint x: 625, startPoint y: 182, endPoint x: 685, endPoint y: 290, distance: 123.5
click at [685, 290] on div "28 29 30 1 2 3 4 5 6 7 8 9 10 11 12 13 14 15 16 17 18 19 20 21 22 23 24 25 26 2…" at bounding box center [623, 248] width 218 height 170
click at [685, 290] on span "31" at bounding box center [686, 291] width 28 height 28
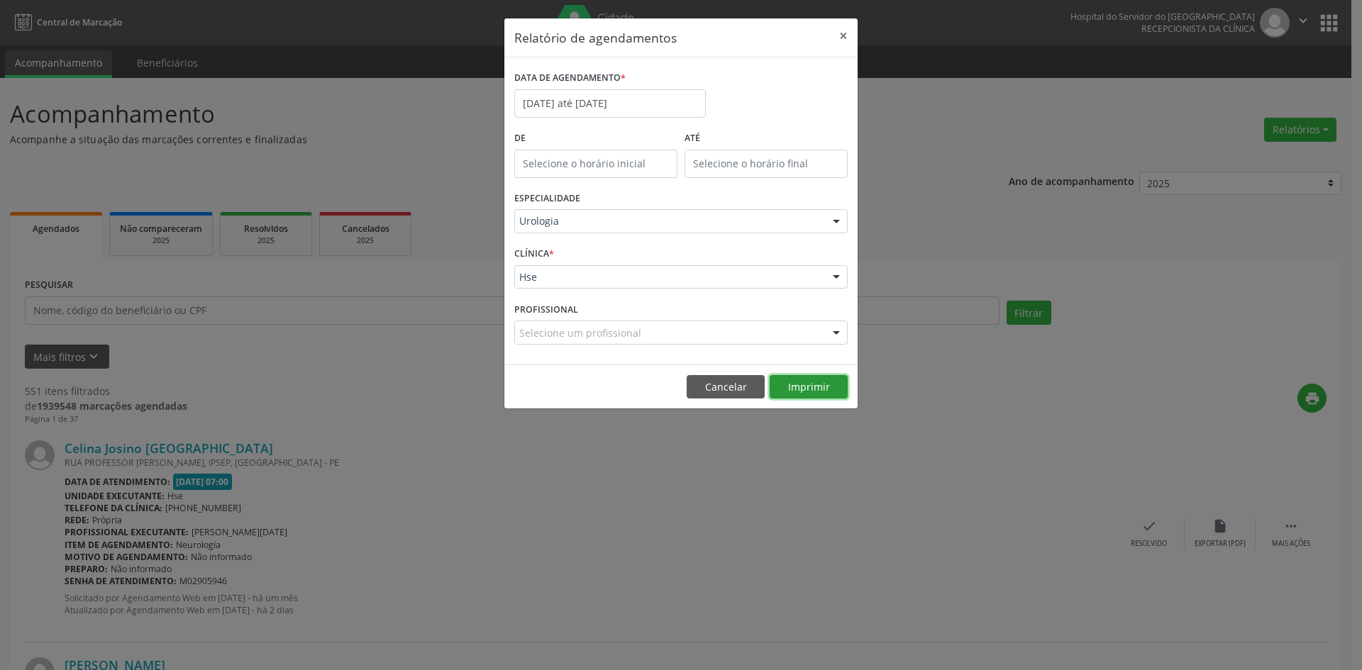
click at [816, 389] on button "Imprimir" at bounding box center [808, 387] width 78 height 24
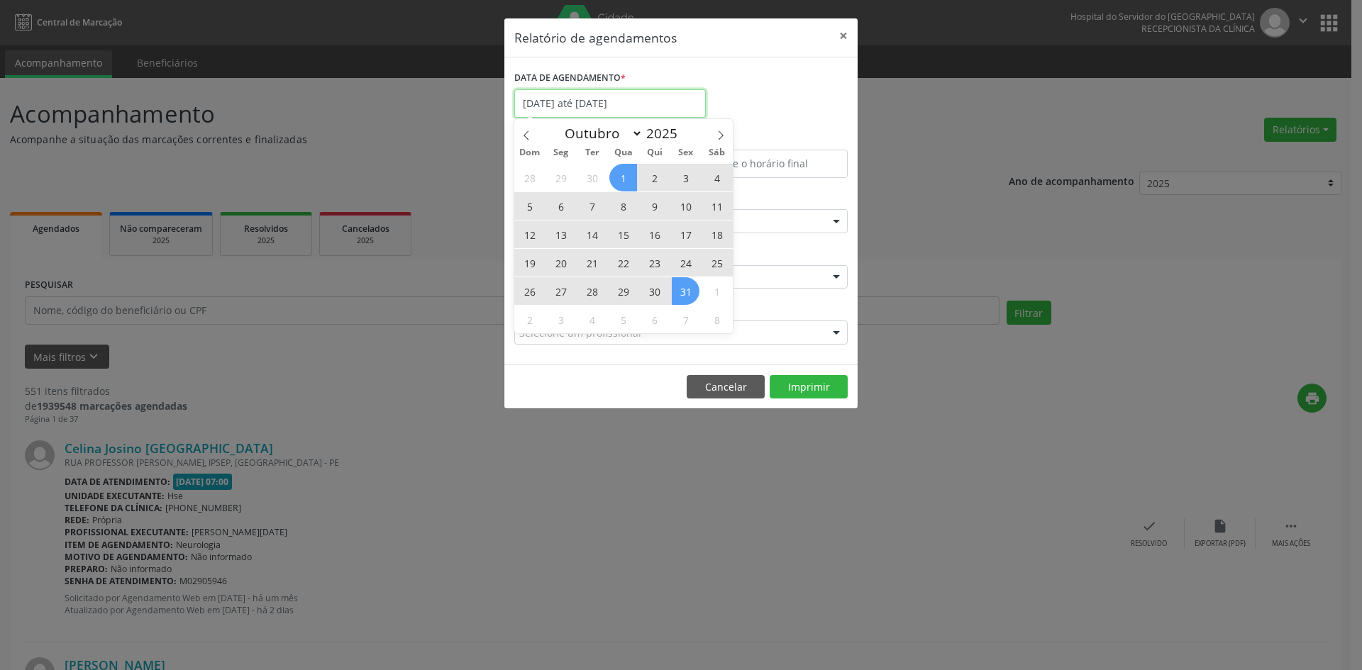
click at [571, 102] on input "[DATE] até [DATE]" at bounding box center [609, 103] width 191 height 28
click at [629, 179] on span "1" at bounding box center [623, 178] width 28 height 28
type input "01/10/2025"
drag, startPoint x: 629, startPoint y: 179, endPoint x: 688, endPoint y: 288, distance: 123.4
click at [688, 288] on div "28 29 30 1 2 3 4 5 6 7 8 9 10 11 12 13 14 15 16 17 18 19 20 21 22 23 24 25 26 2…" at bounding box center [623, 248] width 218 height 170
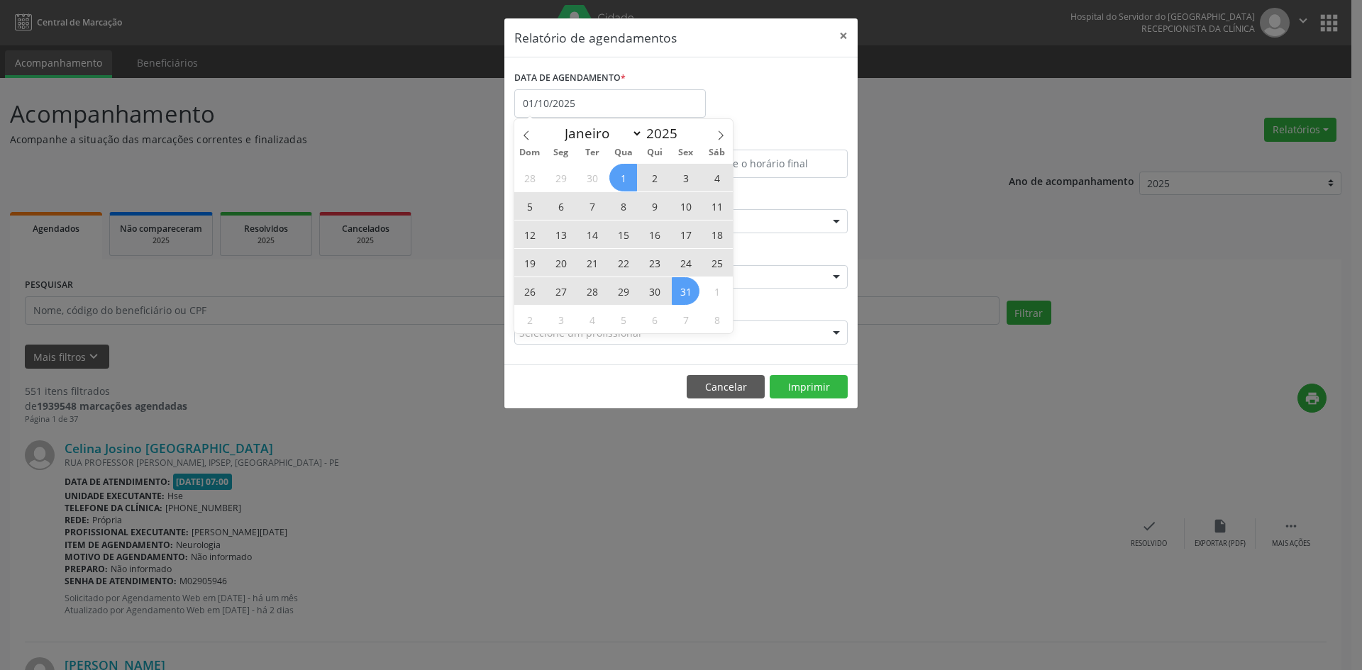
click at [688, 288] on span "31" at bounding box center [686, 291] width 28 height 28
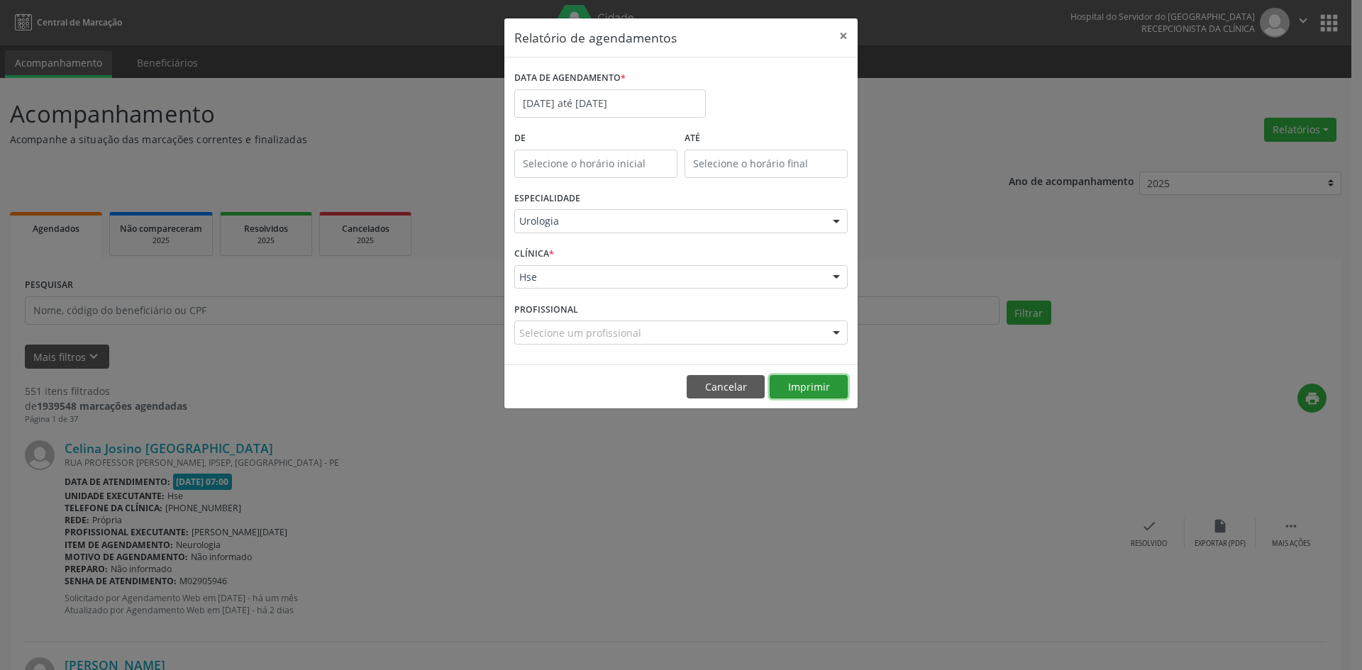
click at [796, 387] on button "Imprimir" at bounding box center [808, 387] width 78 height 24
click at [631, 97] on input "[DATE] até [DATE]" at bounding box center [609, 103] width 191 height 28
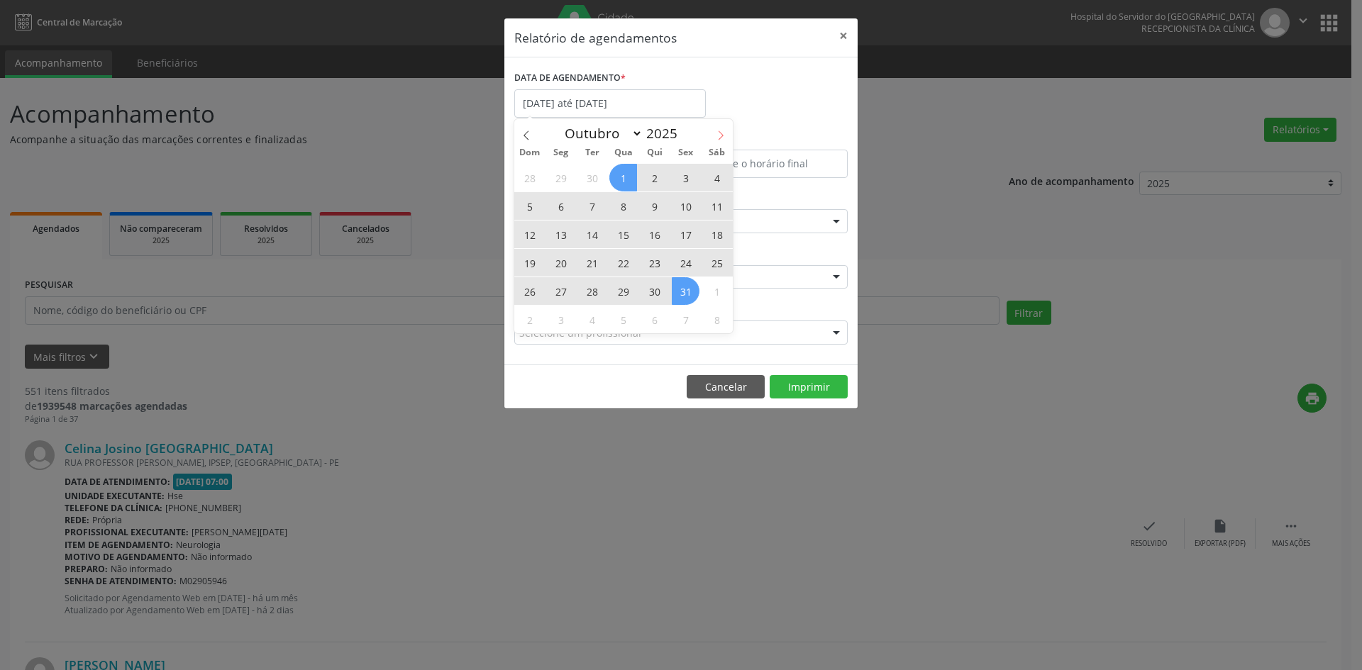
click at [717, 138] on icon at bounding box center [721, 135] width 10 height 10
select select "10"
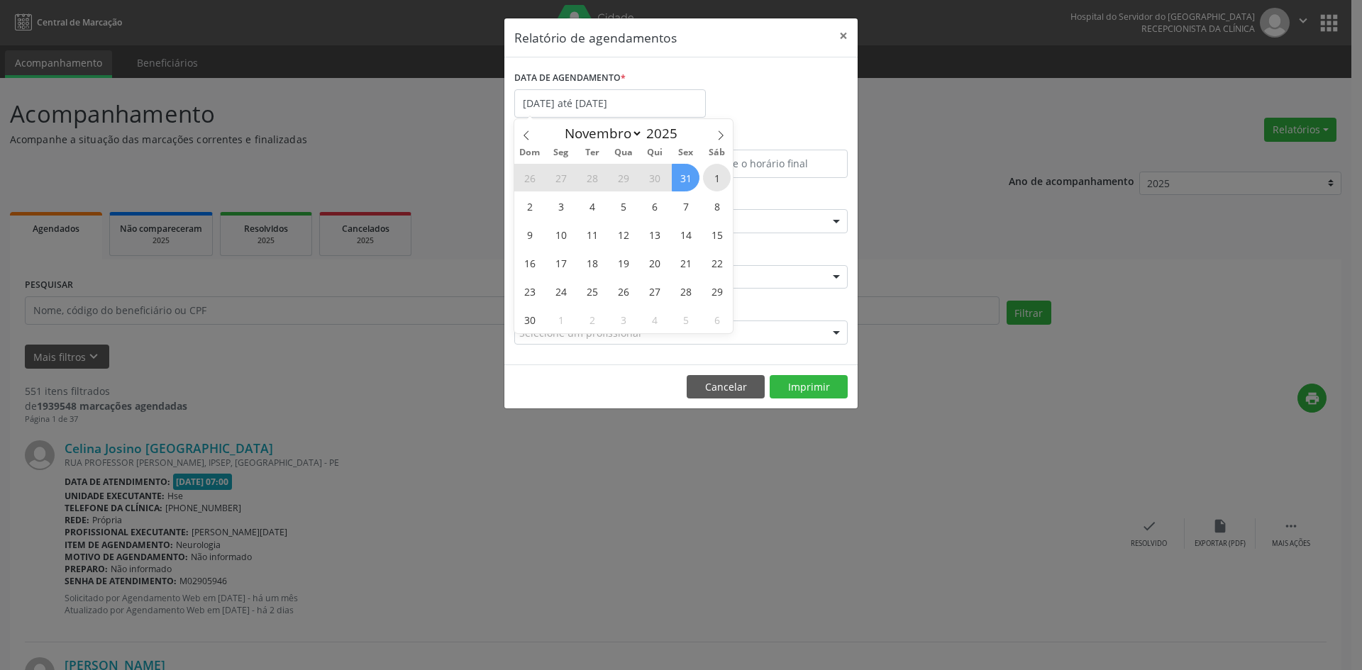
click at [706, 174] on span "1" at bounding box center [717, 178] width 28 height 28
type input "[DATE]"
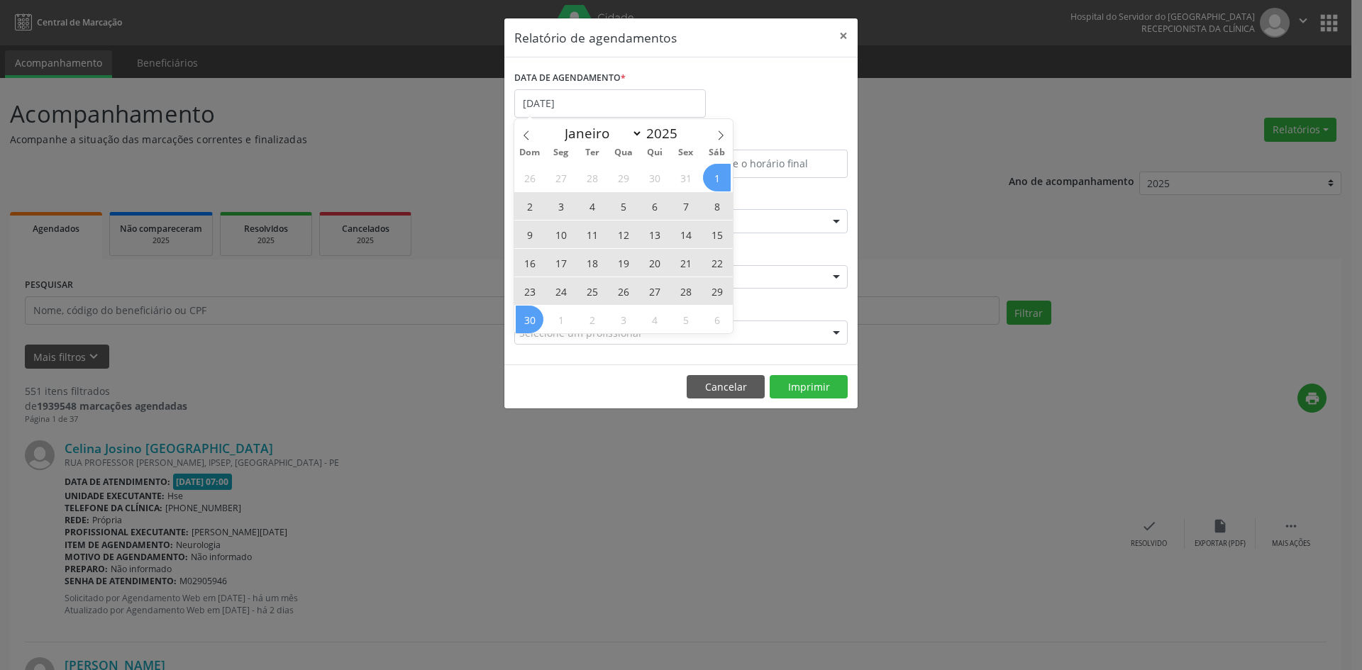
drag, startPoint x: 714, startPoint y: 176, endPoint x: 531, endPoint y: 318, distance: 231.5
click at [531, 318] on div "26 27 28 29 30 31 1 2 3 4 5 6 7 8 9 10 11 12 13 14 15 16 17 18 19 20 21 22 23 2…" at bounding box center [623, 248] width 218 height 170
click at [531, 318] on span "30" at bounding box center [530, 320] width 28 height 28
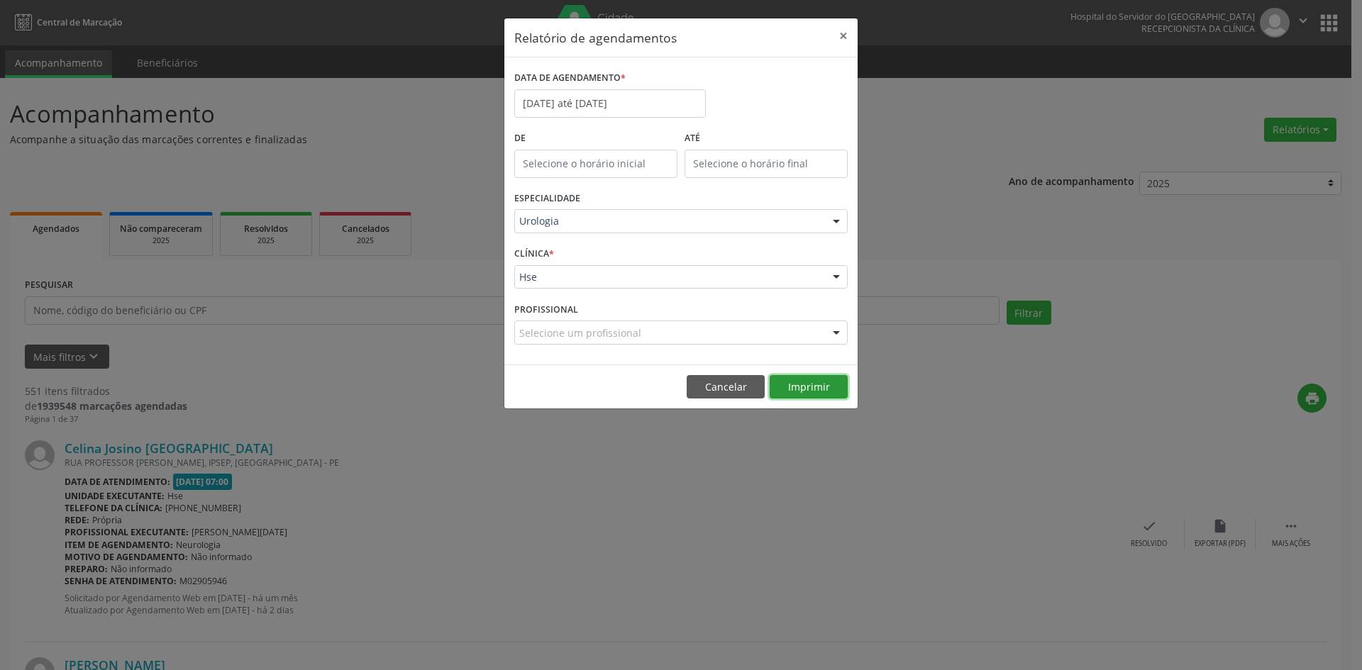
click at [804, 384] on button "Imprimir" at bounding box center [808, 387] width 78 height 24
click at [806, 386] on button "Imprimir" at bounding box center [808, 387] width 78 height 24
